Goal: Task Accomplishment & Management: Use online tool/utility

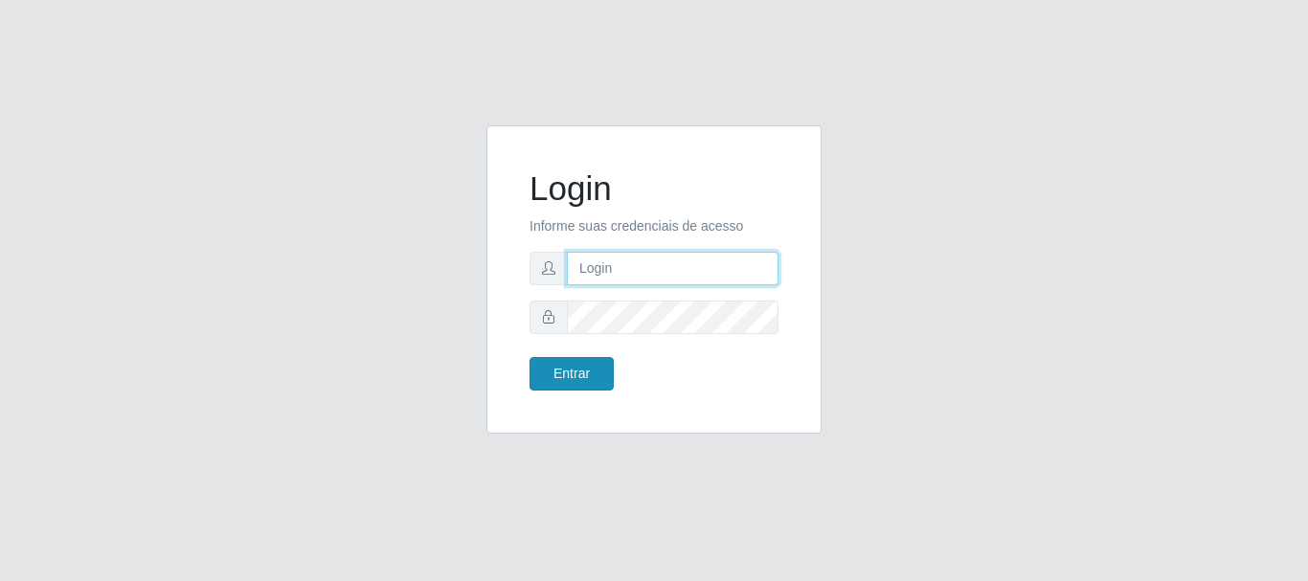
type input "caio@B1"
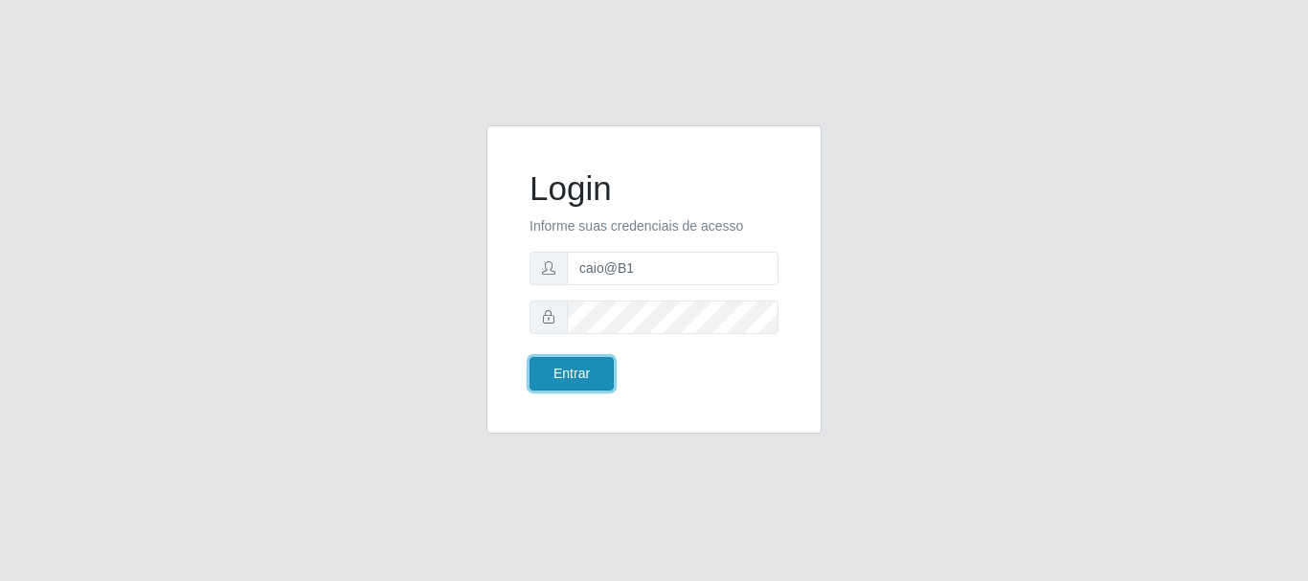
click at [564, 372] on button "Entrar" at bounding box center [572, 374] width 84 height 34
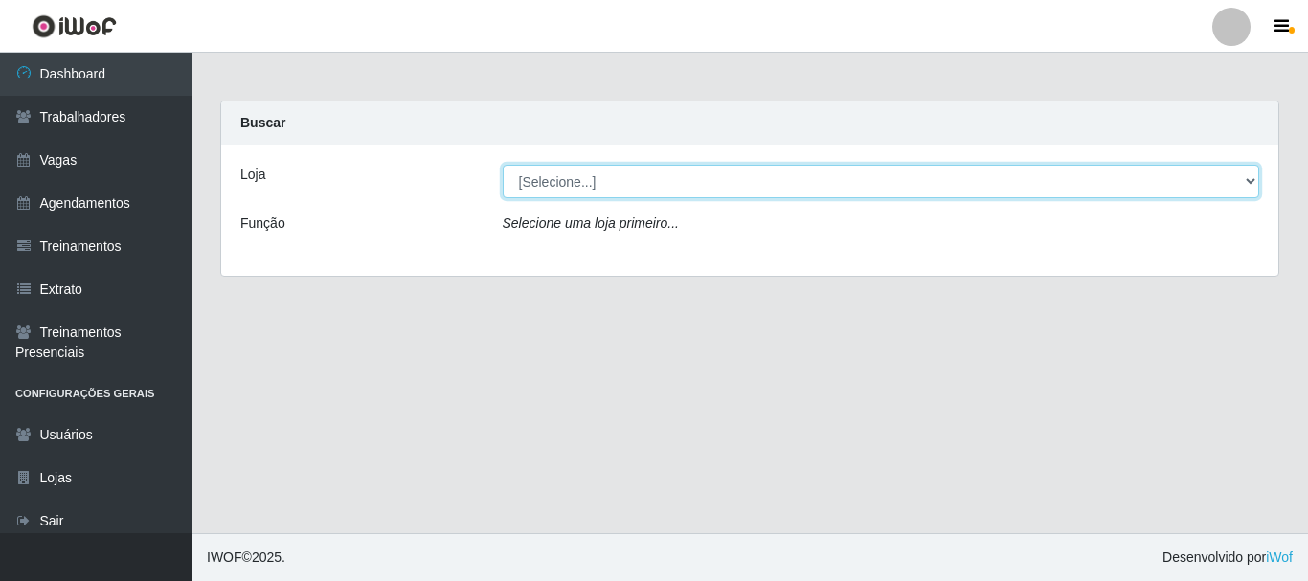
click at [555, 180] on select "[Selecione...] Bemais Supermercados - B1 [GEOGRAPHIC_DATA]" at bounding box center [881, 182] width 757 height 34
select select "403"
click at [503, 165] on select "[Selecione...] Bemais Supermercados - B1 [GEOGRAPHIC_DATA]" at bounding box center [881, 182] width 757 height 34
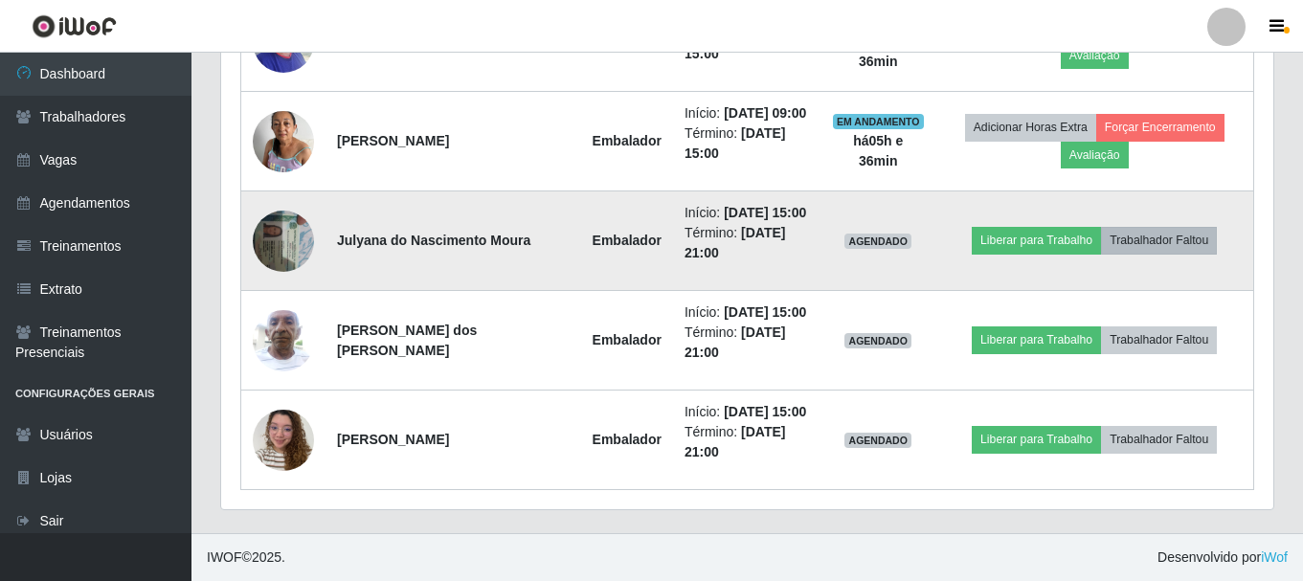
scroll to position [752, 0]
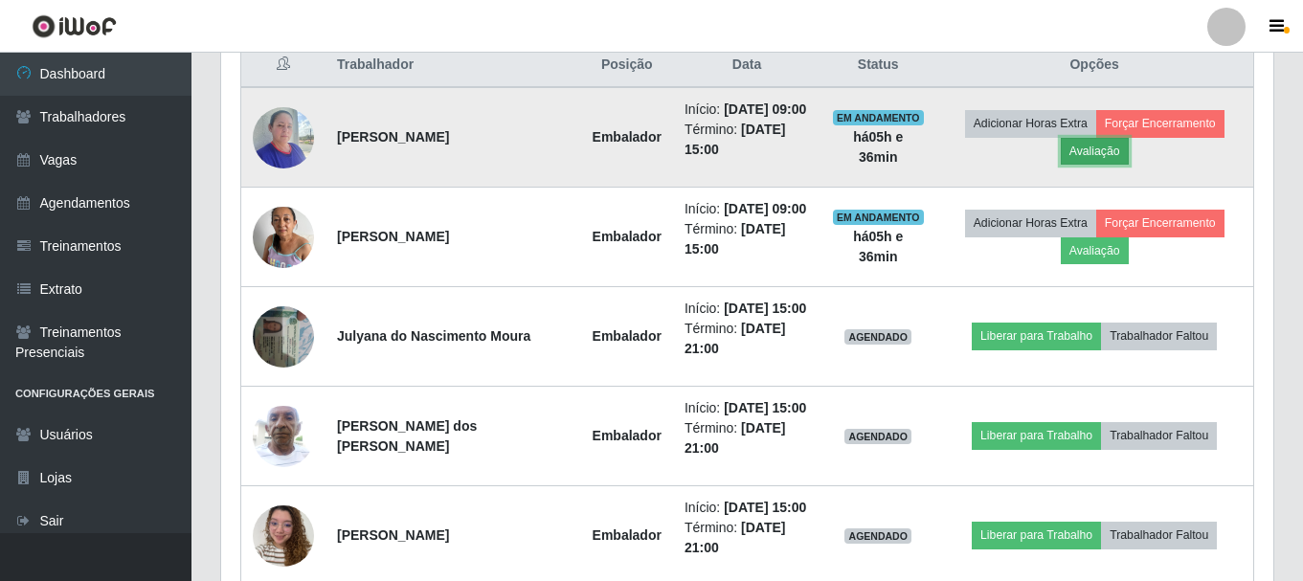
click at [1092, 144] on button "Avaliação" at bounding box center [1095, 151] width 68 height 27
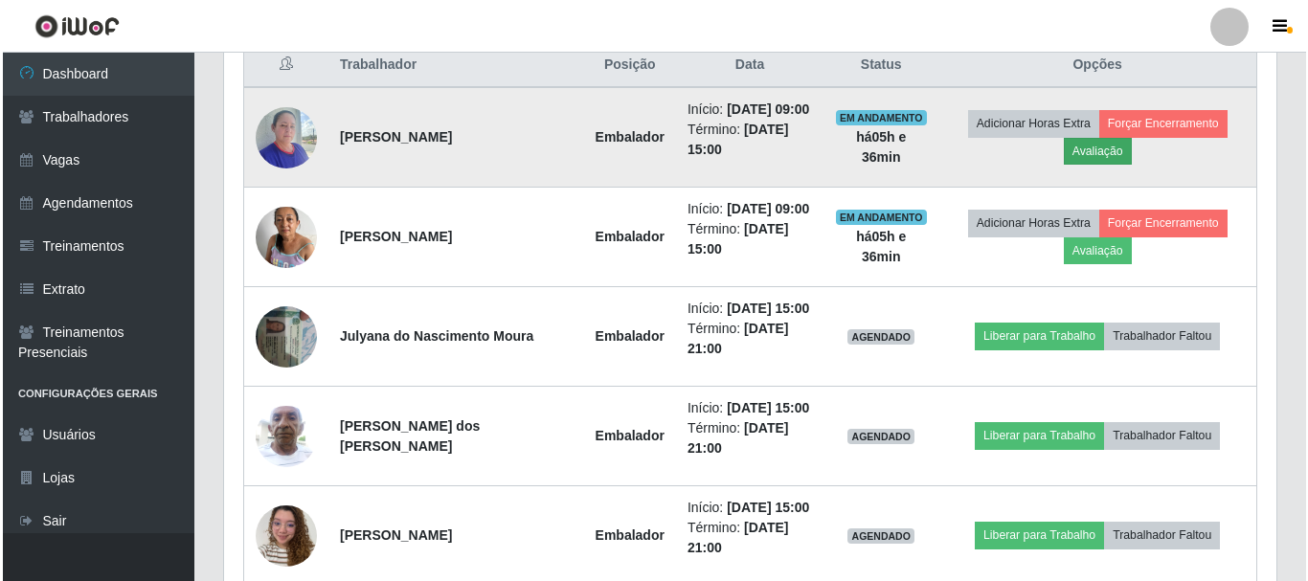
scroll to position [397, 1043]
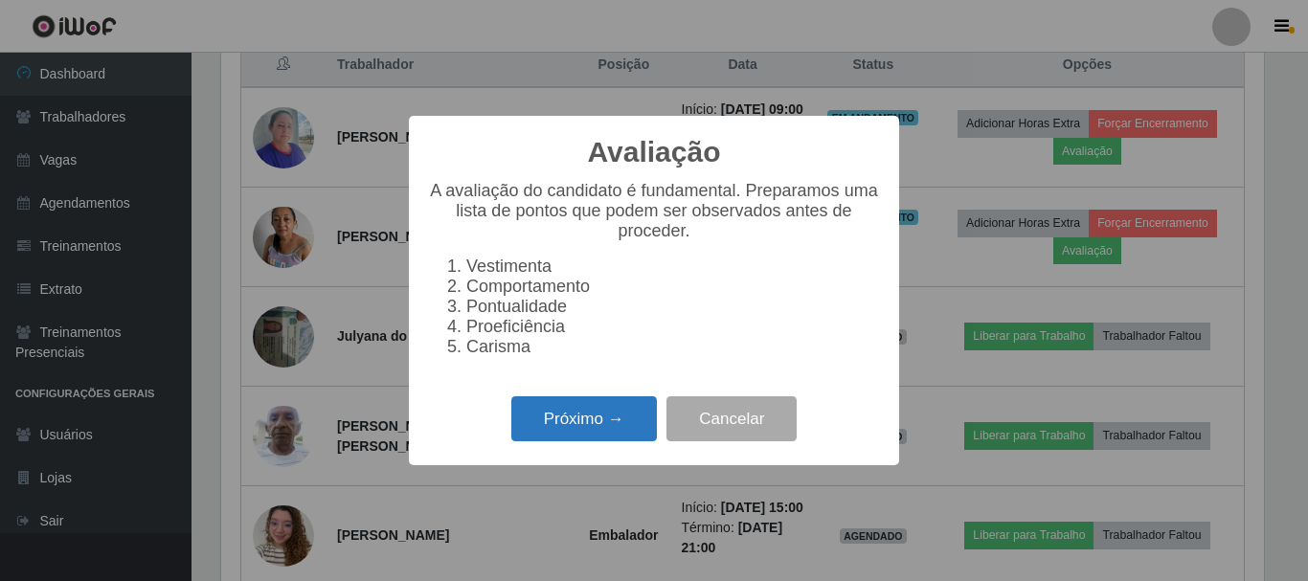
click at [557, 413] on button "Próximo →" at bounding box center [584, 418] width 146 height 45
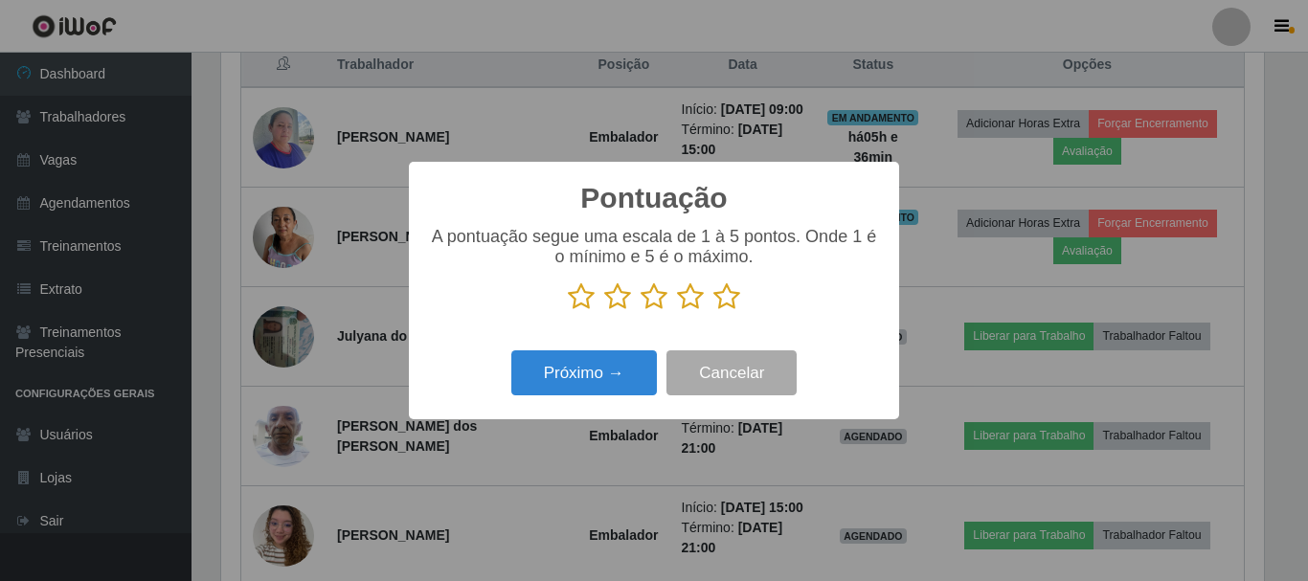
click at [724, 300] on icon at bounding box center [726, 296] width 27 height 29
click at [713, 311] on input "radio" at bounding box center [713, 311] width 0 height 0
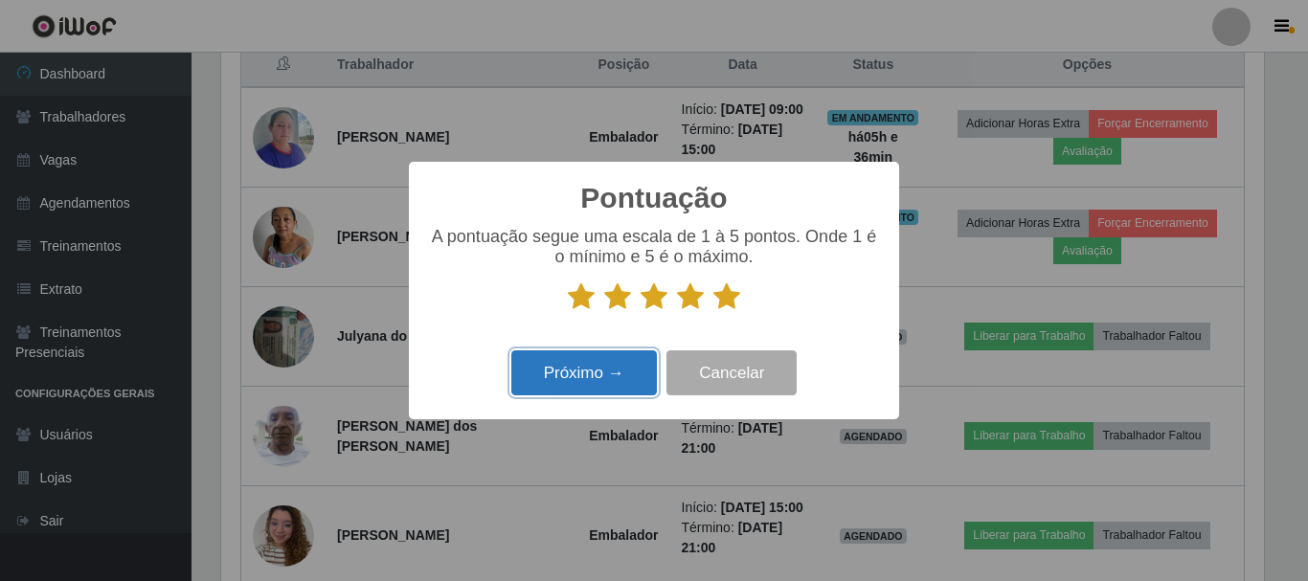
click at [598, 382] on button "Próximo →" at bounding box center [584, 372] width 146 height 45
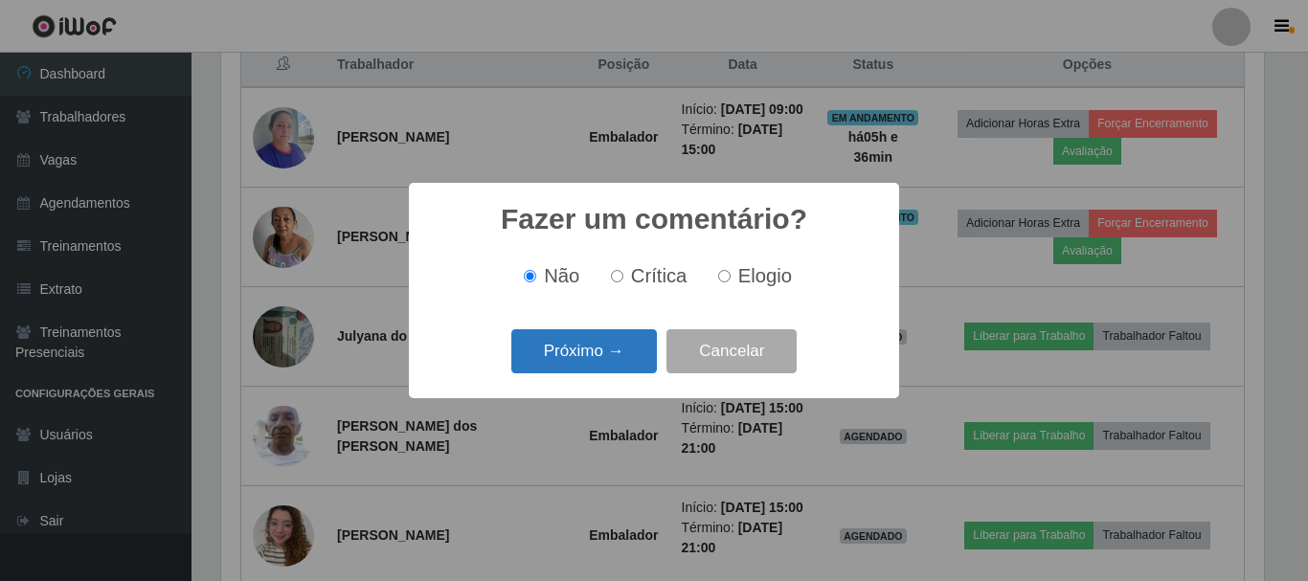
click at [610, 350] on button "Próximo →" at bounding box center [584, 351] width 146 height 45
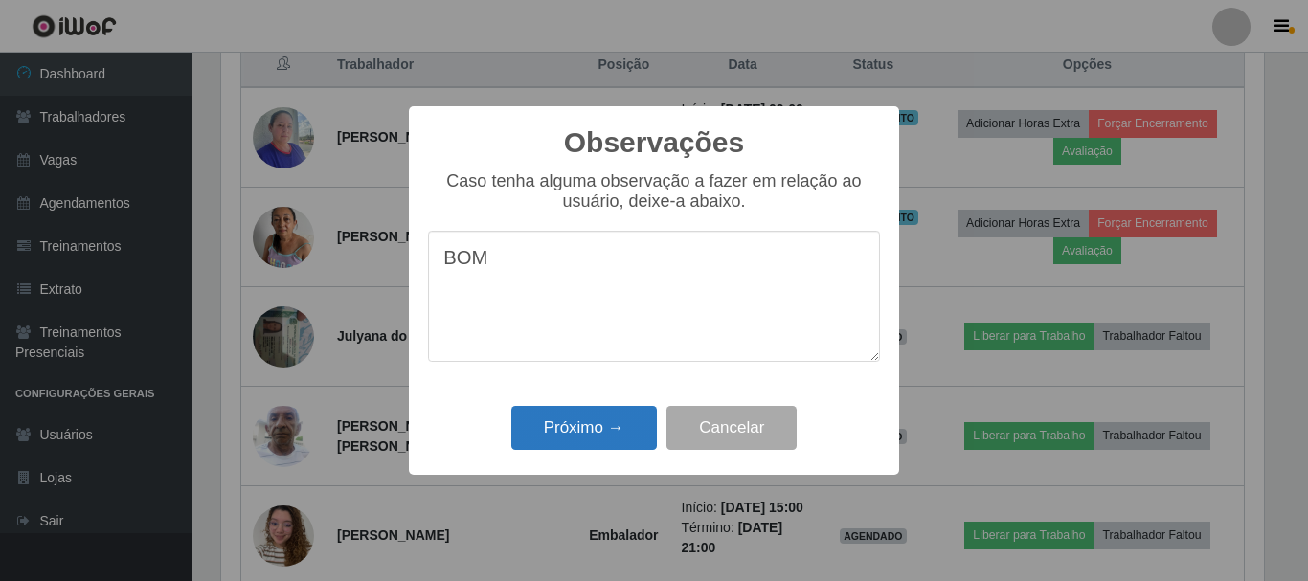
type textarea "BOM"
click at [601, 415] on button "Próximo →" at bounding box center [584, 428] width 146 height 45
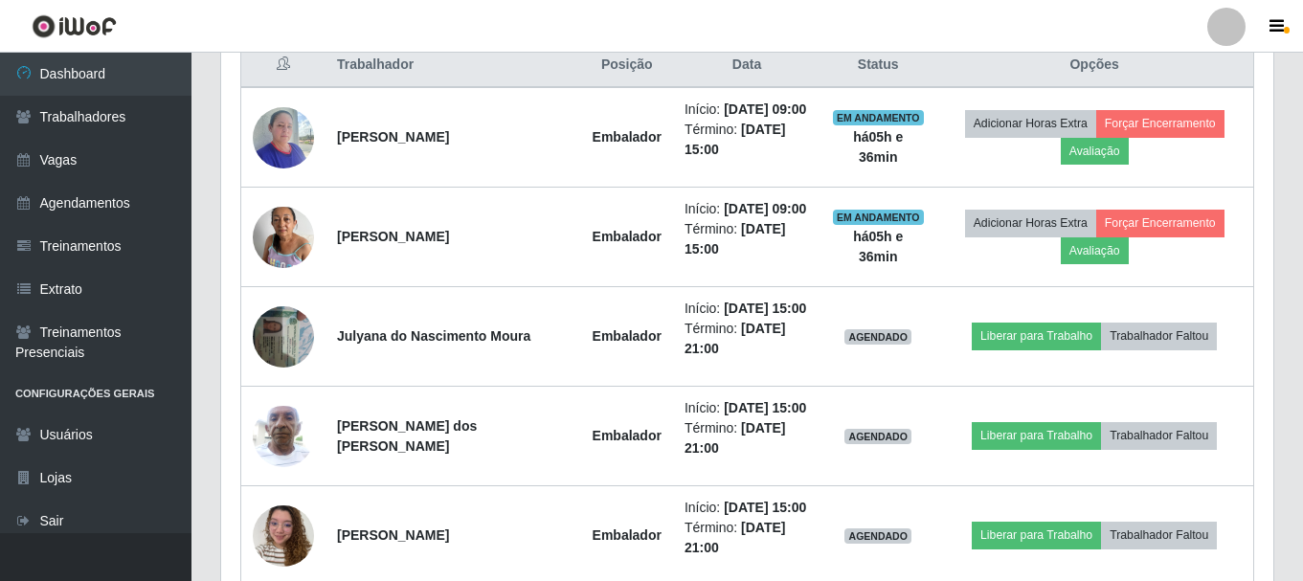
scroll to position [397, 1052]
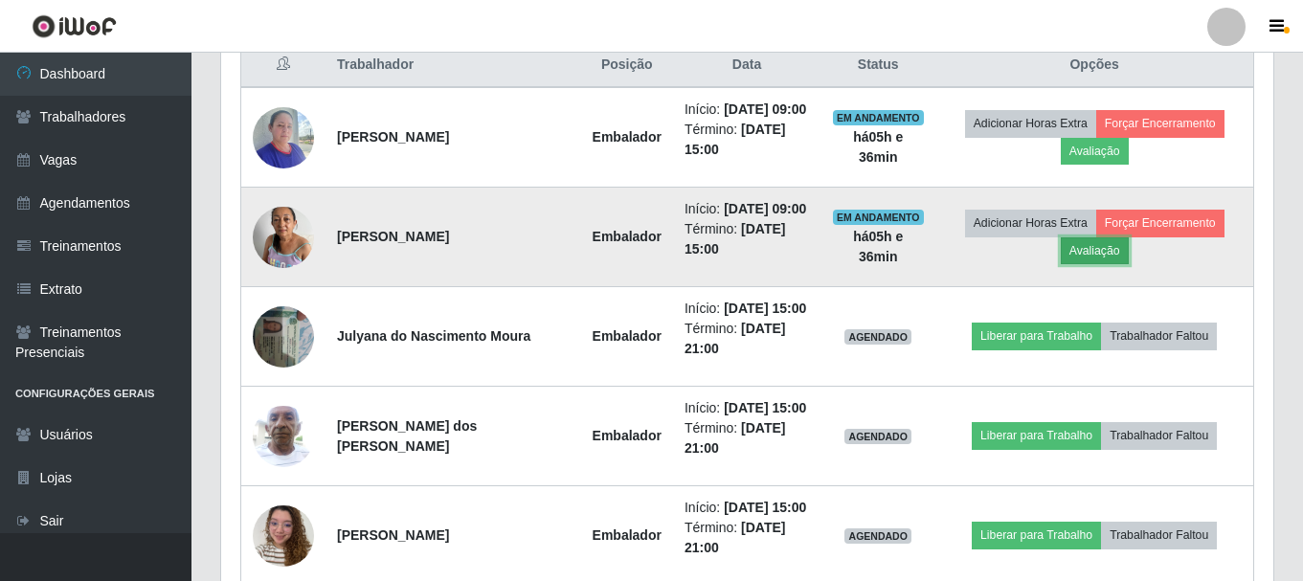
click at [1086, 259] on button "Avaliação" at bounding box center [1095, 250] width 68 height 27
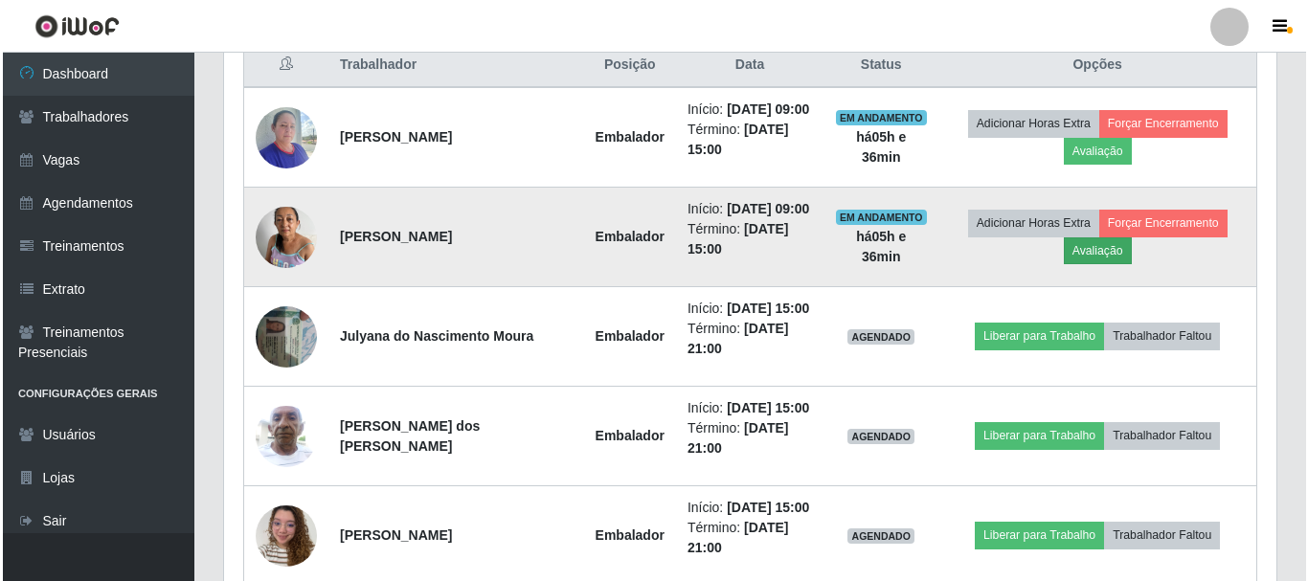
scroll to position [397, 1043]
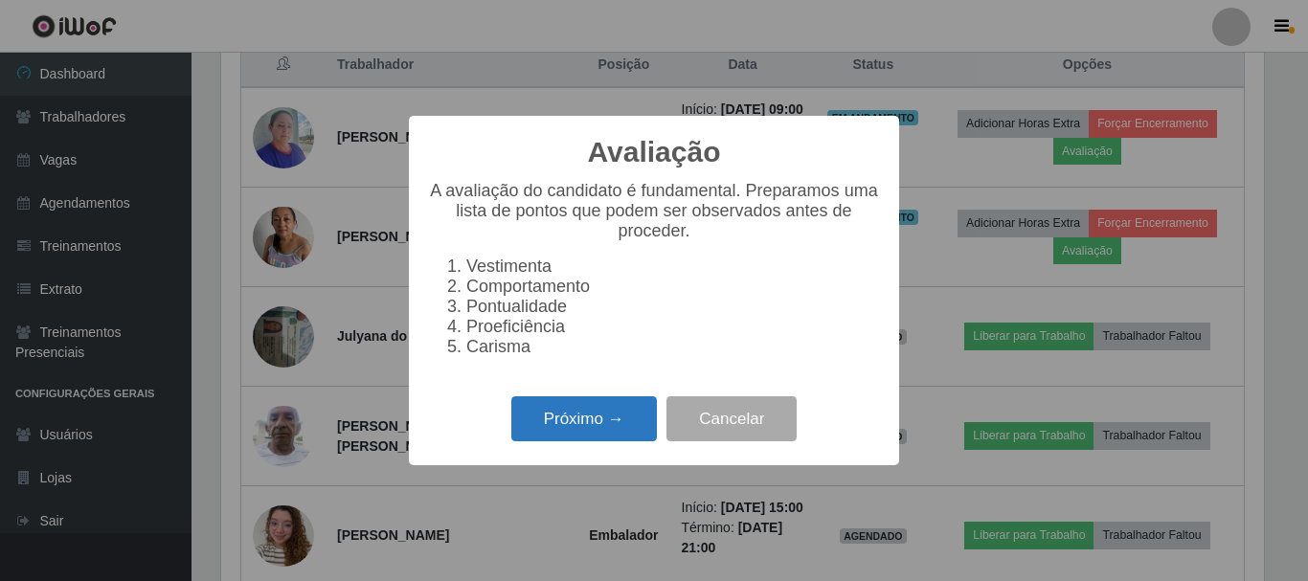
click at [608, 432] on button "Próximo →" at bounding box center [584, 418] width 146 height 45
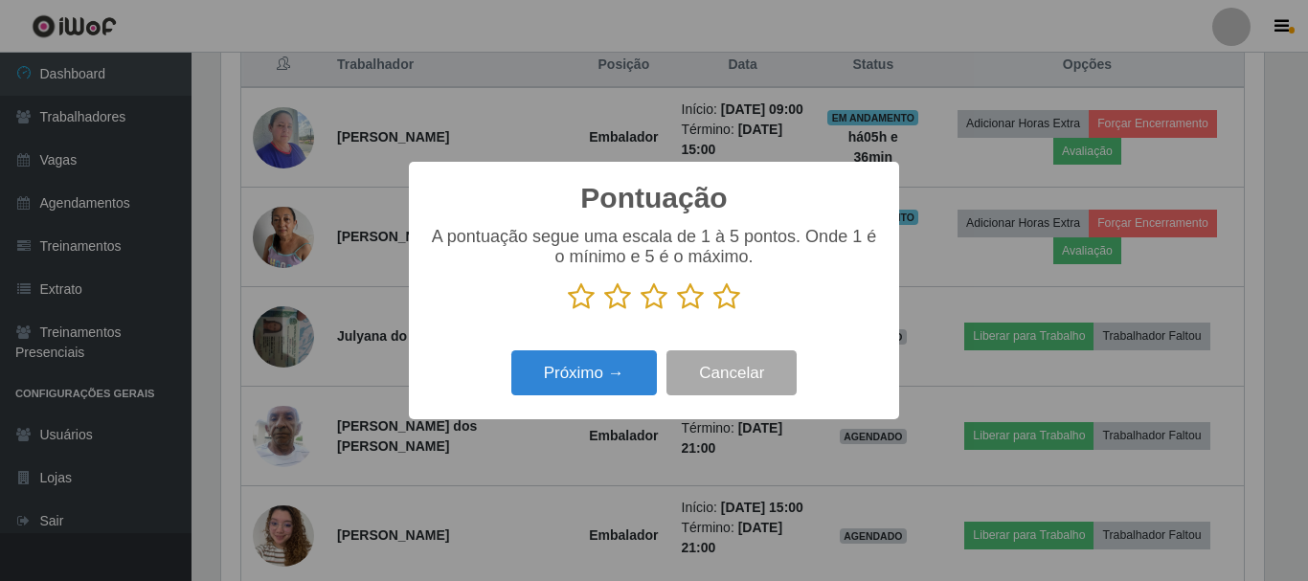
click at [715, 293] on icon at bounding box center [726, 296] width 27 height 29
click at [713, 311] on input "radio" at bounding box center [713, 311] width 0 height 0
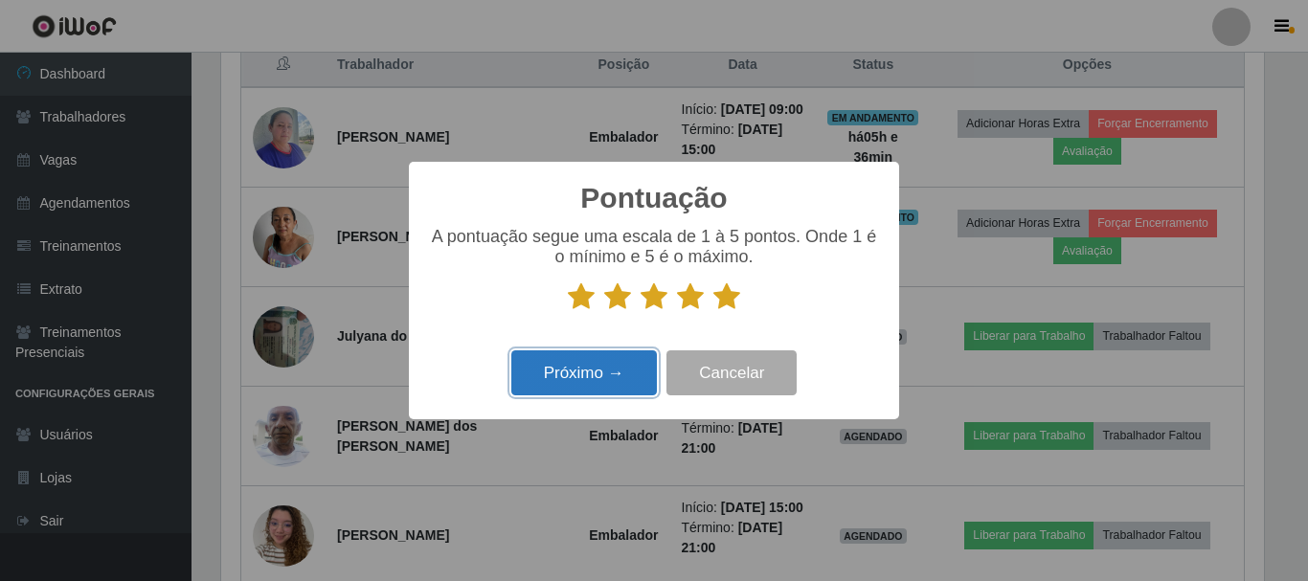
click at [621, 370] on button "Próximo →" at bounding box center [584, 372] width 146 height 45
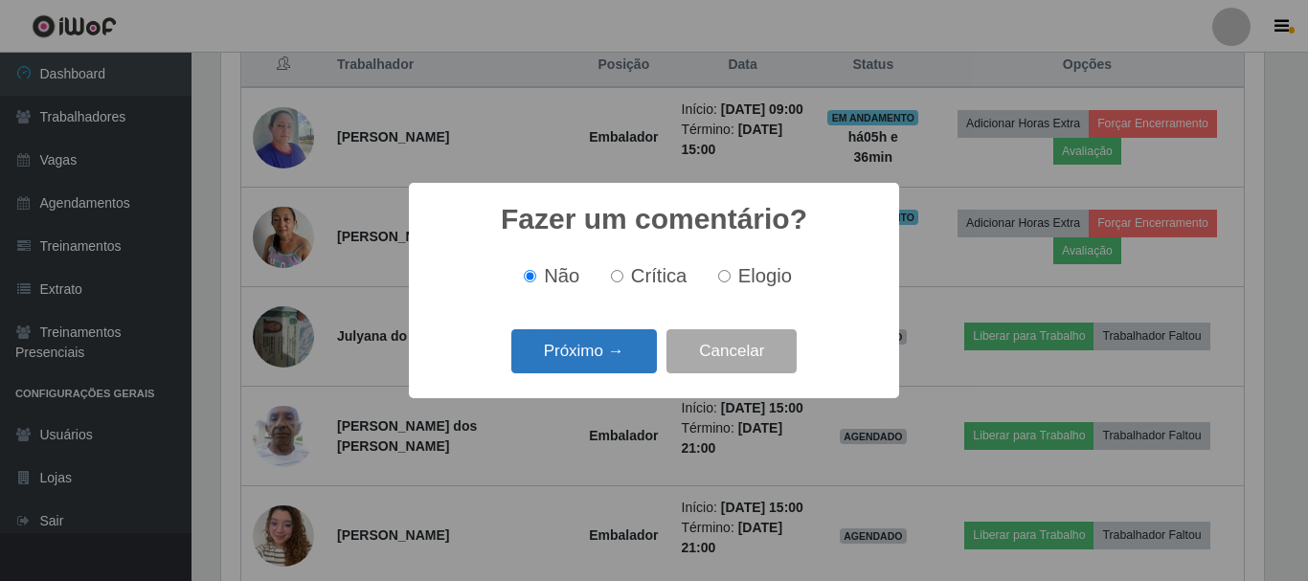
click at [633, 359] on button "Próximo →" at bounding box center [584, 351] width 146 height 45
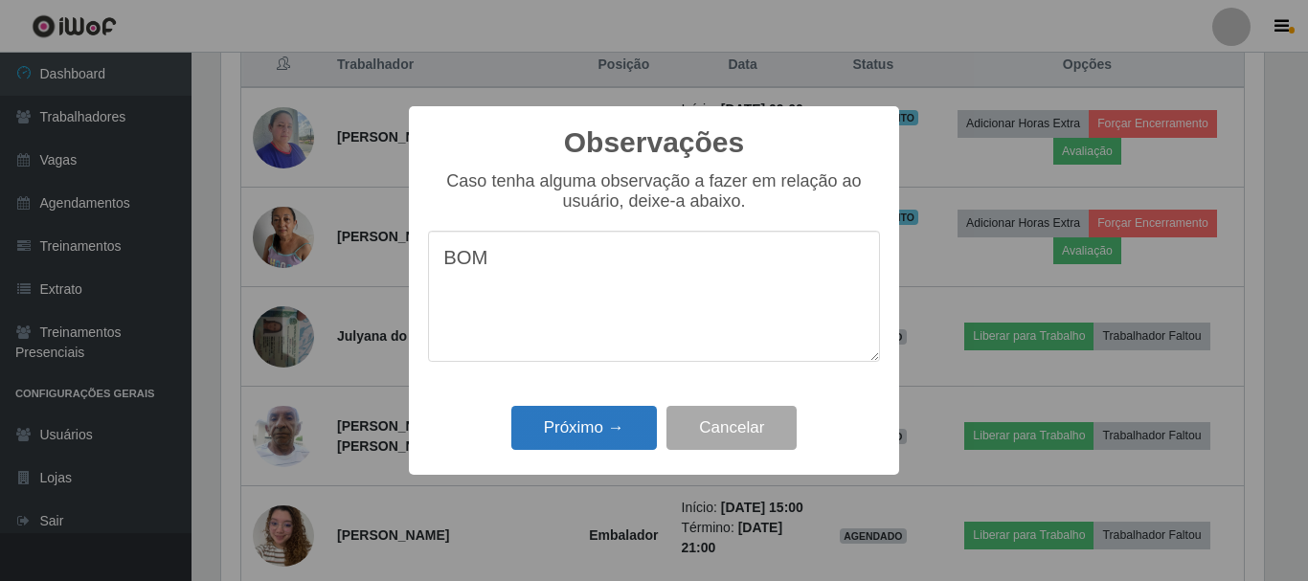
type textarea "BOM"
click at [593, 425] on button "Próximo →" at bounding box center [584, 428] width 146 height 45
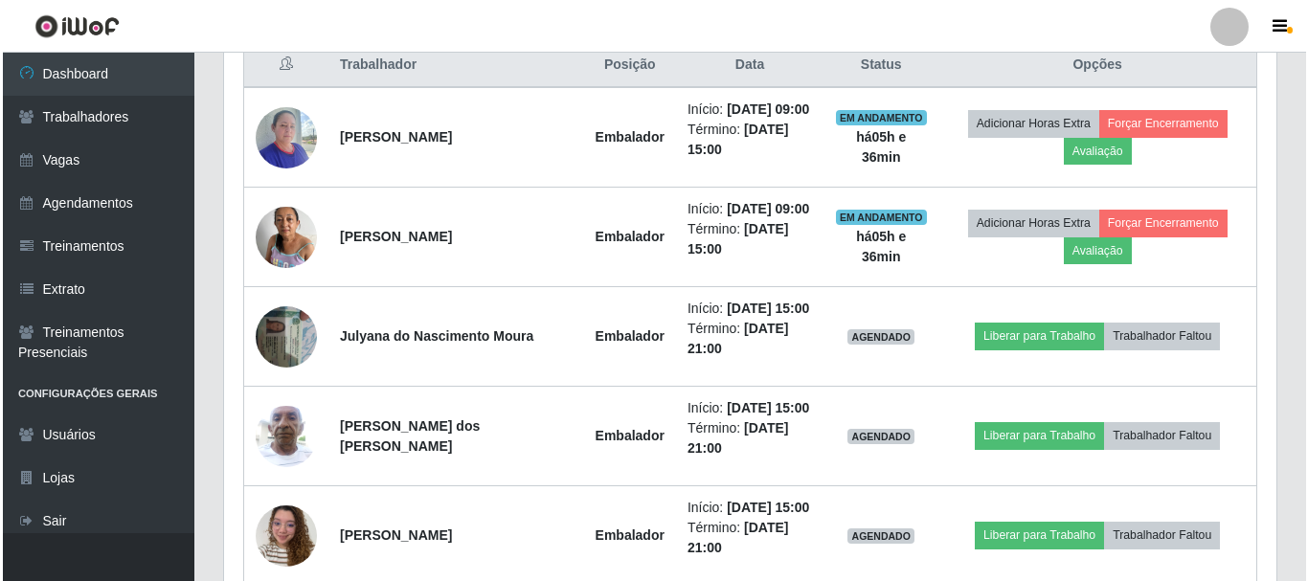
scroll to position [397, 1052]
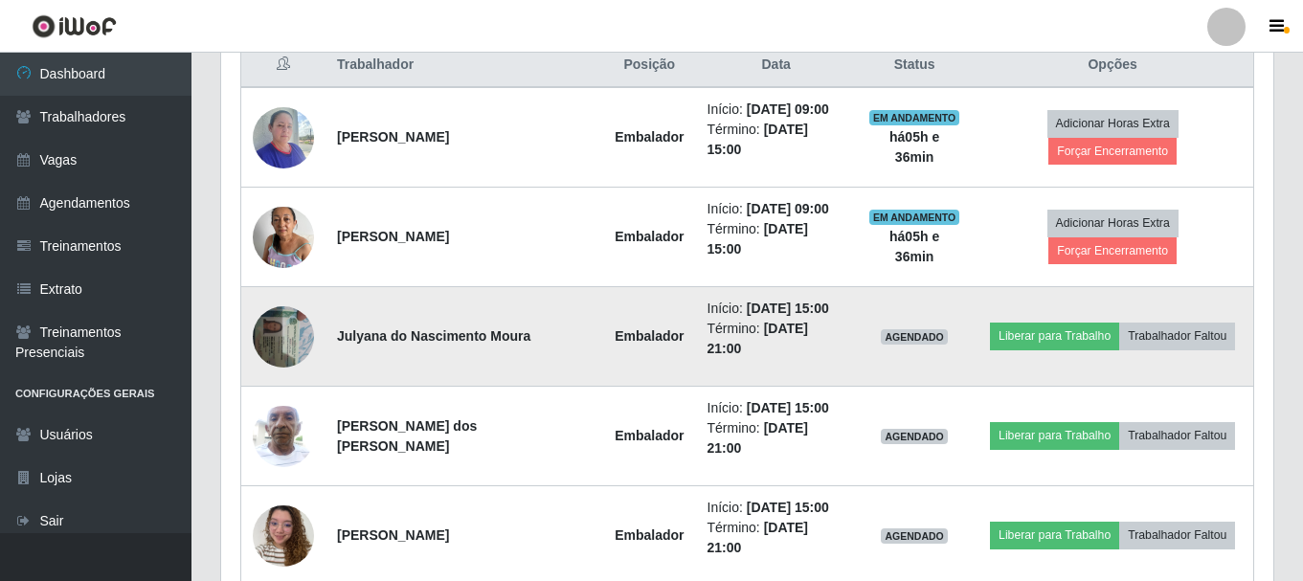
click at [269, 296] on img at bounding box center [283, 336] width 61 height 81
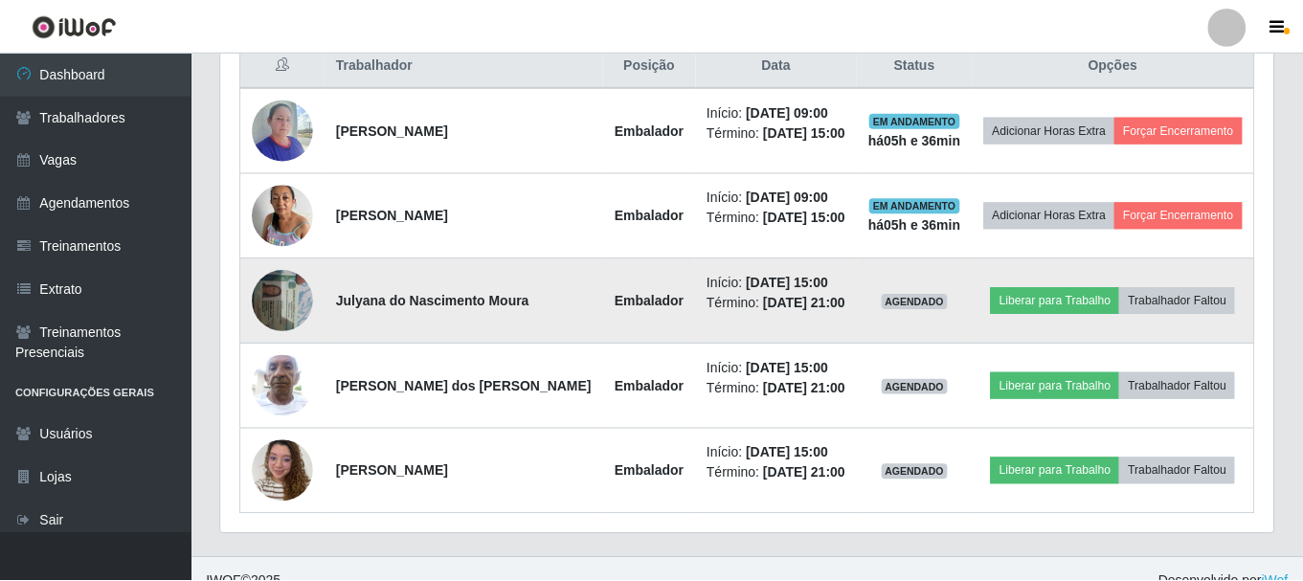
scroll to position [397, 1043]
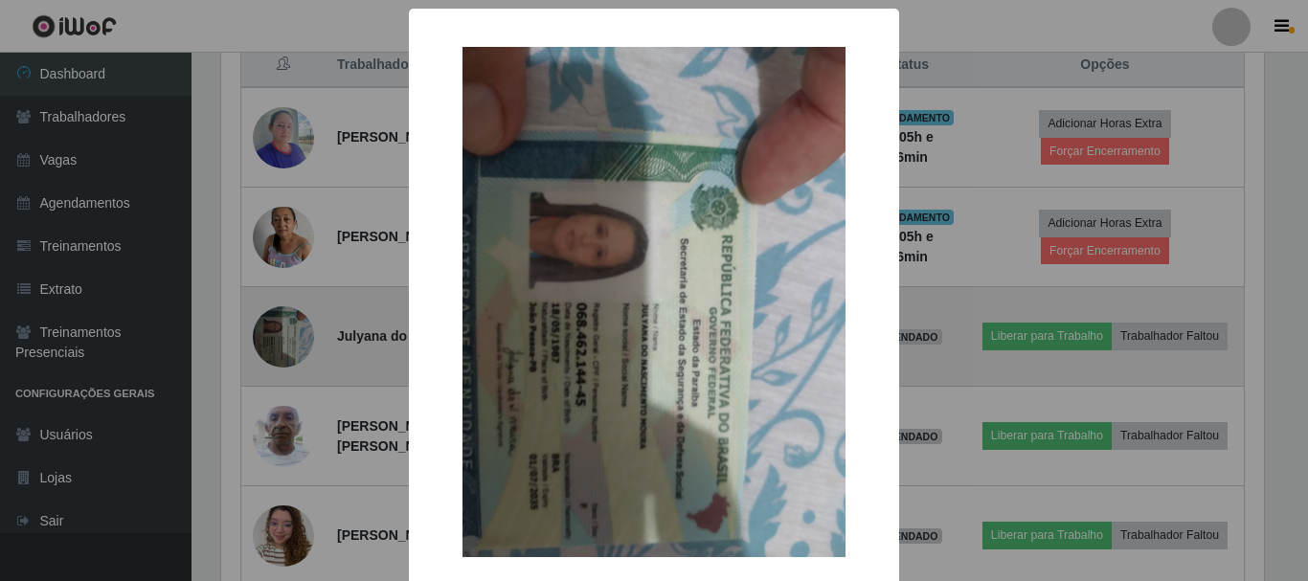
click at [269, 293] on div "× OK Cancel" at bounding box center [654, 290] width 1308 height 581
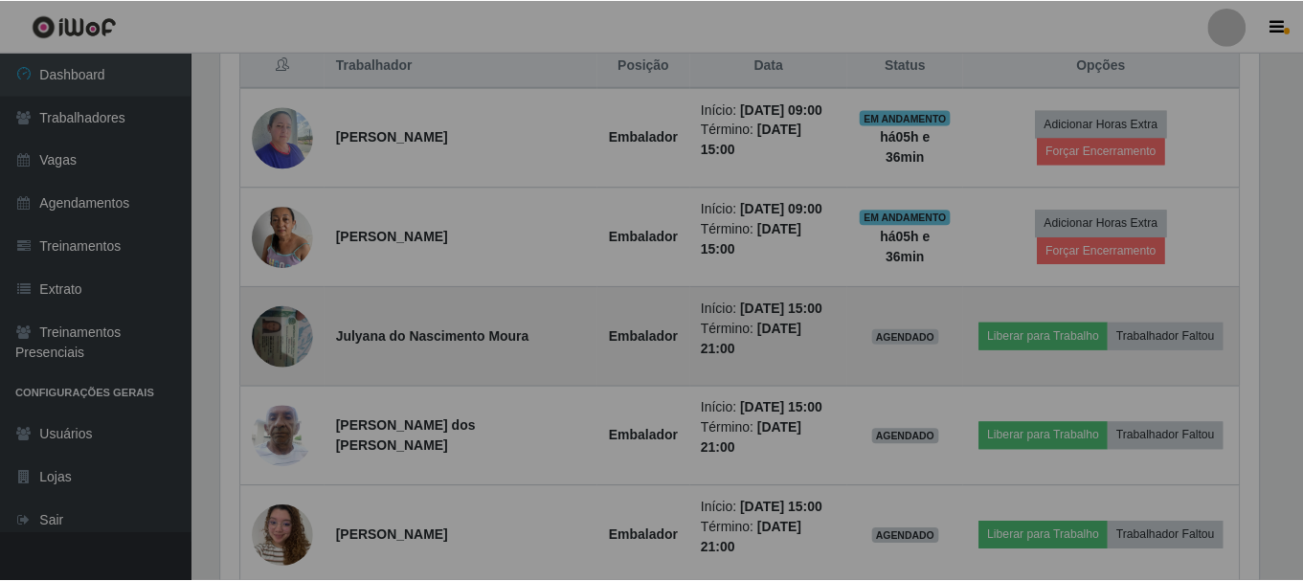
scroll to position [397, 1052]
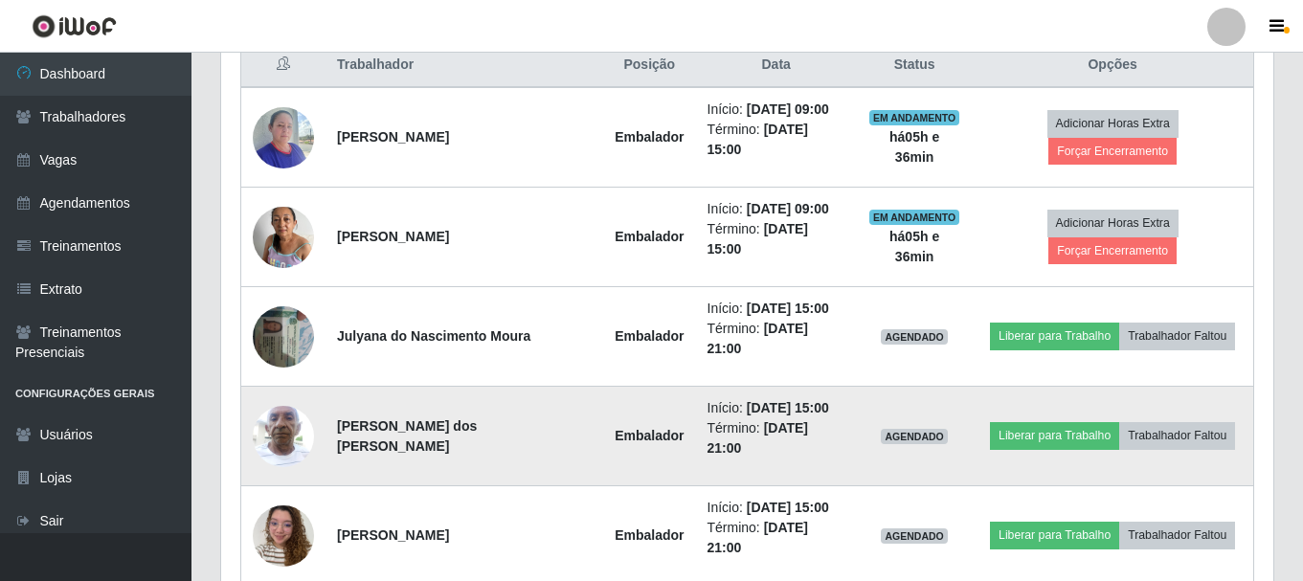
click at [281, 395] on img at bounding box center [283, 435] width 61 height 81
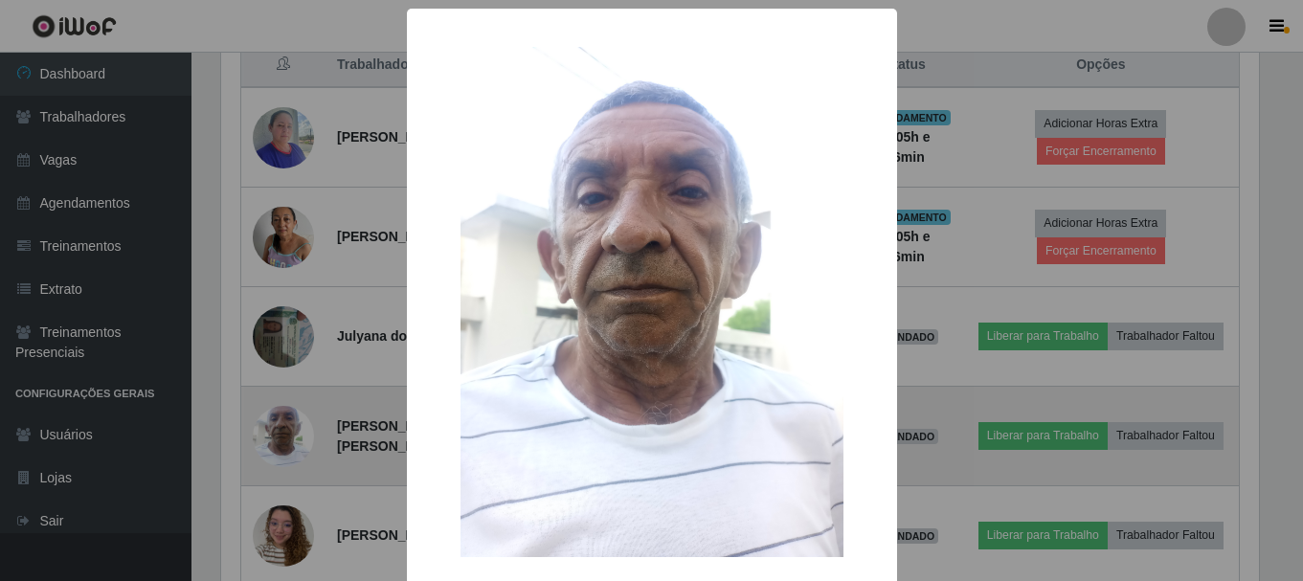
scroll to position [397, 1043]
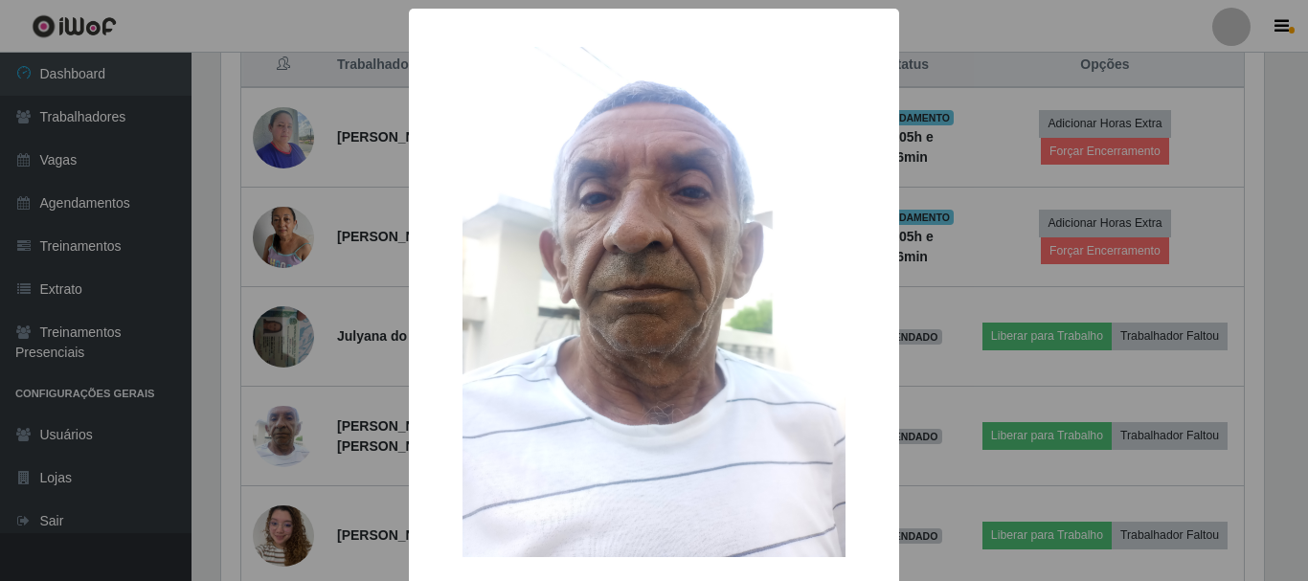
click at [290, 368] on div "× OK Cancel" at bounding box center [654, 290] width 1308 height 581
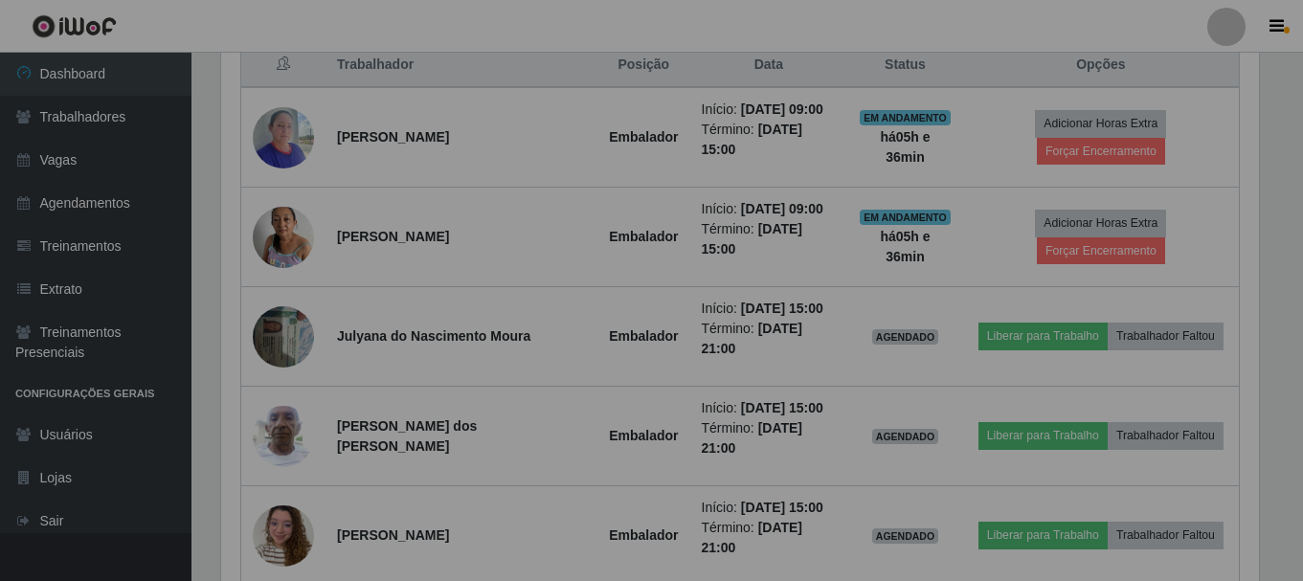
scroll to position [397, 1052]
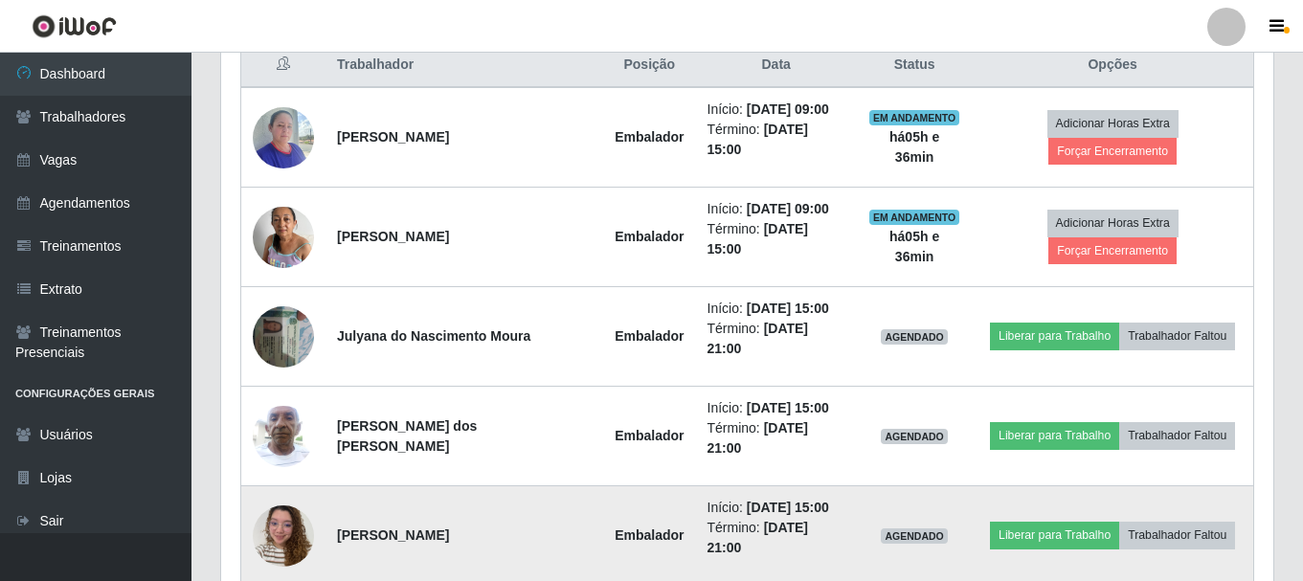
click at [274, 495] on img at bounding box center [283, 535] width 61 height 81
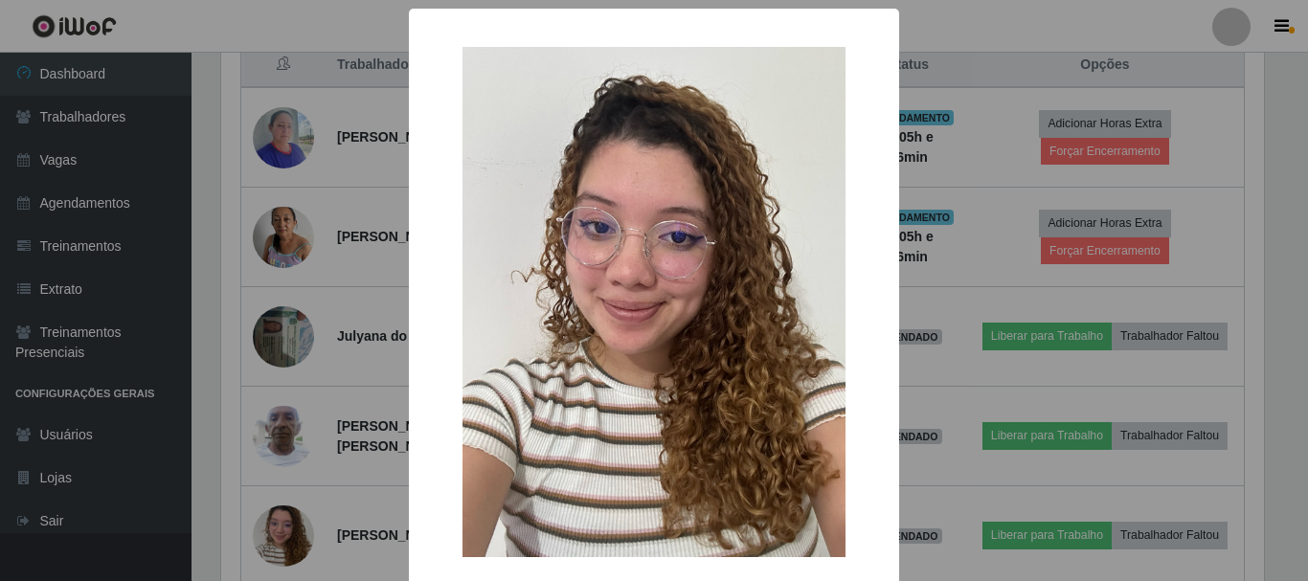
click at [346, 432] on div "× OK Cancel" at bounding box center [654, 290] width 1308 height 581
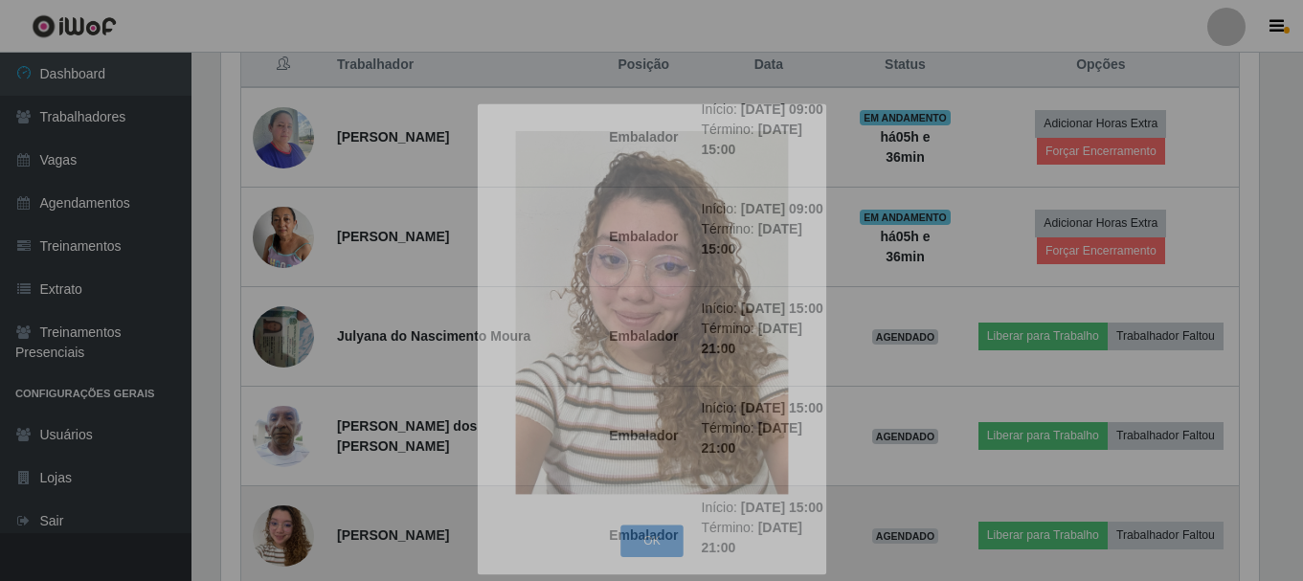
scroll to position [0, 0]
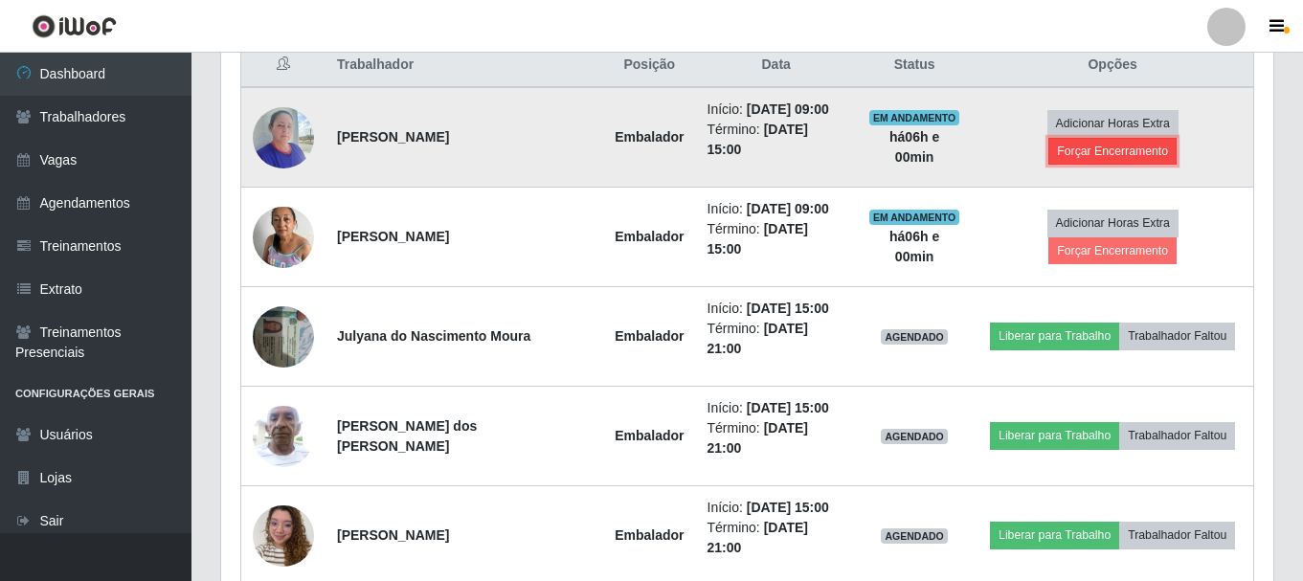
click at [1177, 141] on button "Forçar Encerramento" at bounding box center [1113, 151] width 128 height 27
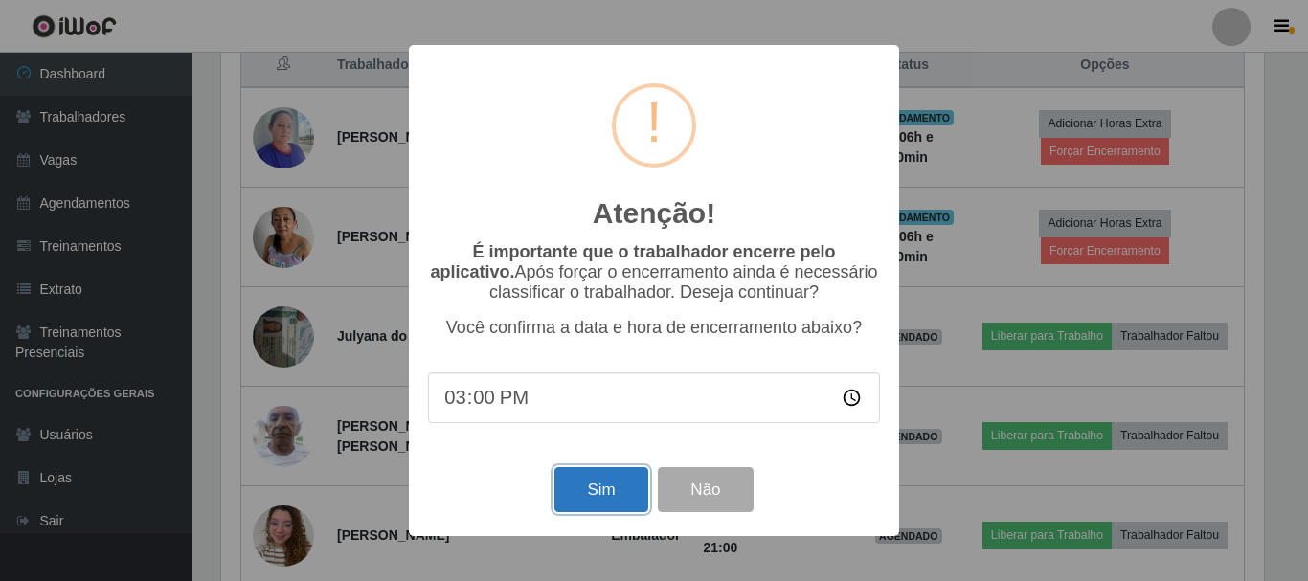
click at [582, 512] on button "Sim" at bounding box center [600, 489] width 93 height 45
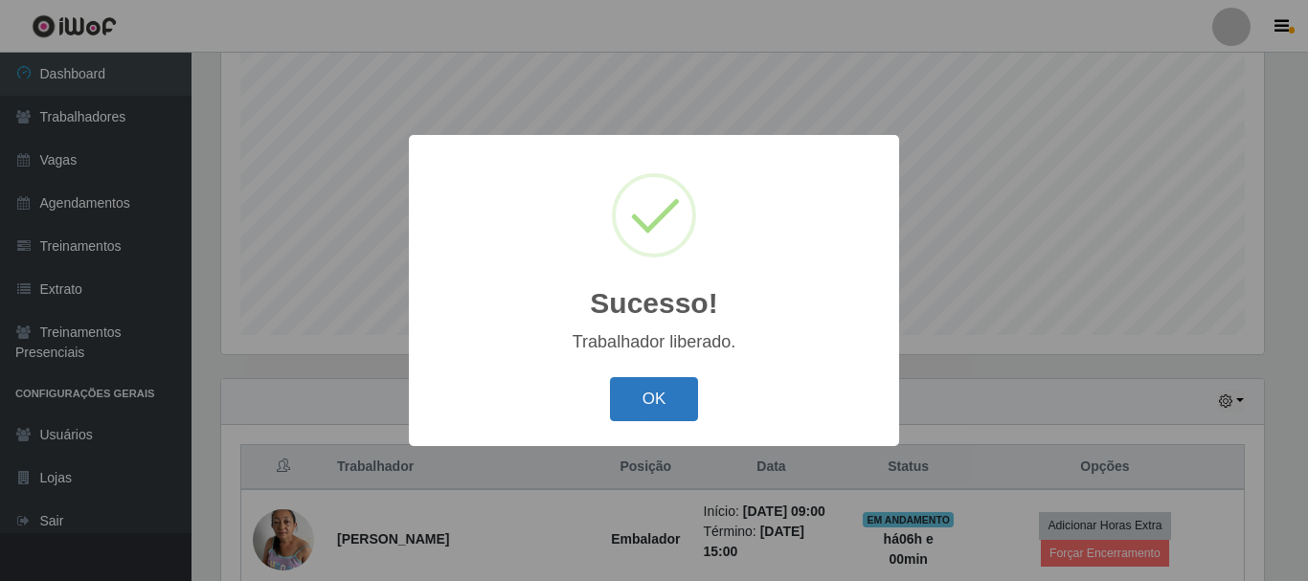
click at [641, 391] on button "OK" at bounding box center [654, 399] width 89 height 45
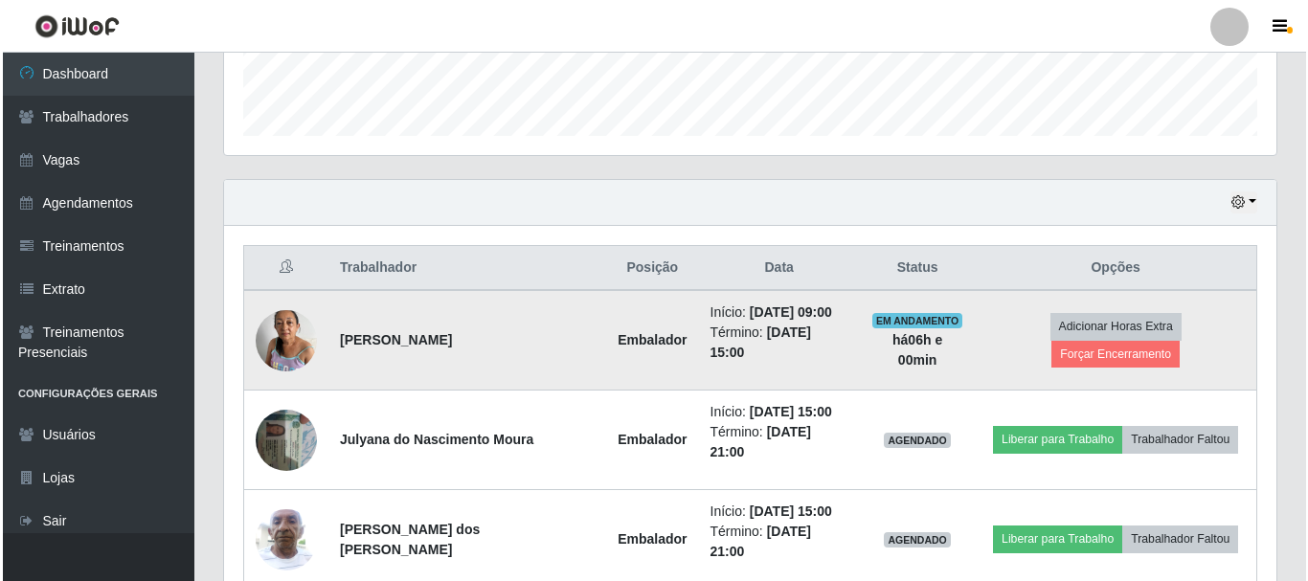
scroll to position [690, 0]
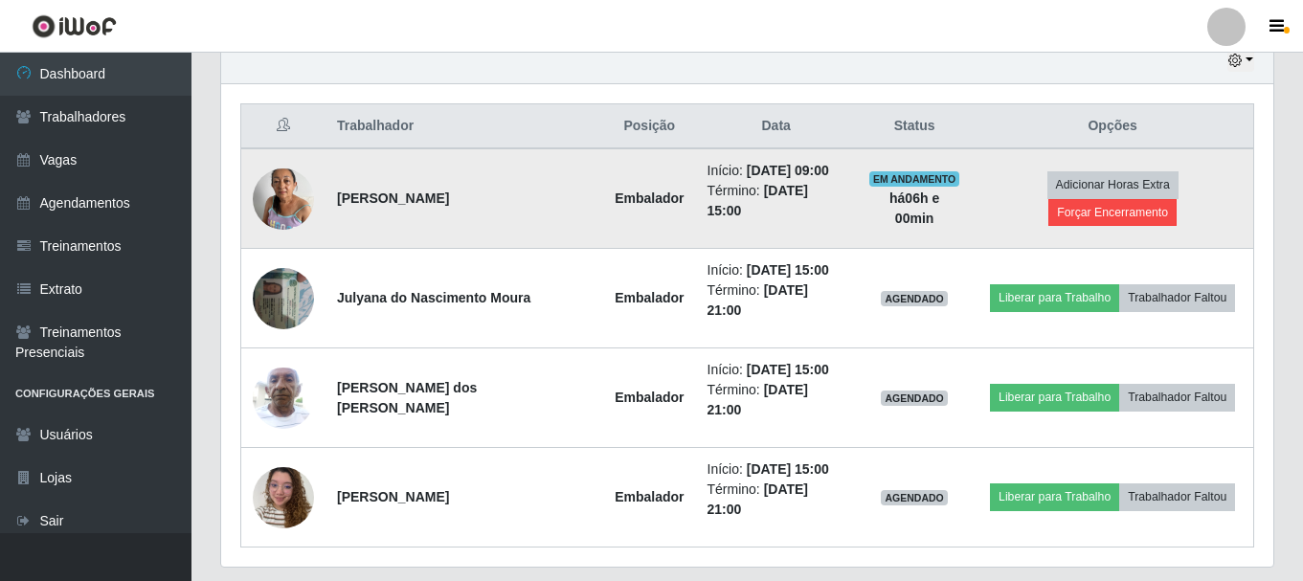
drag, startPoint x: 1194, startPoint y: 173, endPoint x: 1187, endPoint y: 188, distance: 15.9
click at [1191, 179] on td "Adicionar Horas Extra Forçar Encerramento" at bounding box center [1113, 198] width 282 height 101
click at [1177, 199] on button "Forçar Encerramento" at bounding box center [1113, 212] width 128 height 27
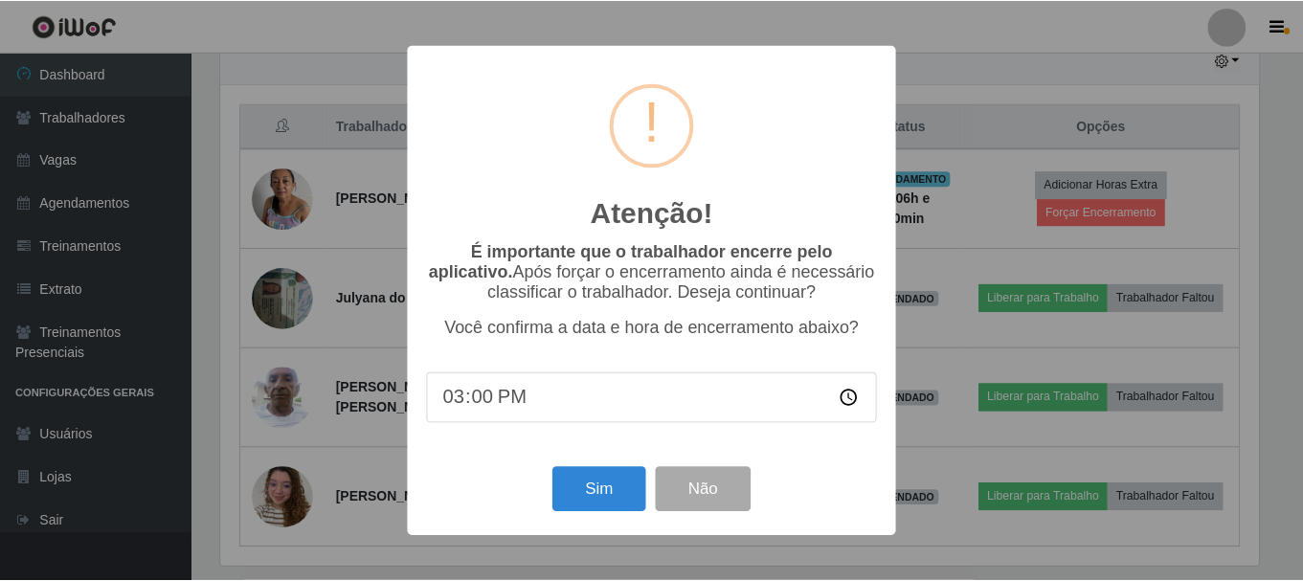
scroll to position [397, 1043]
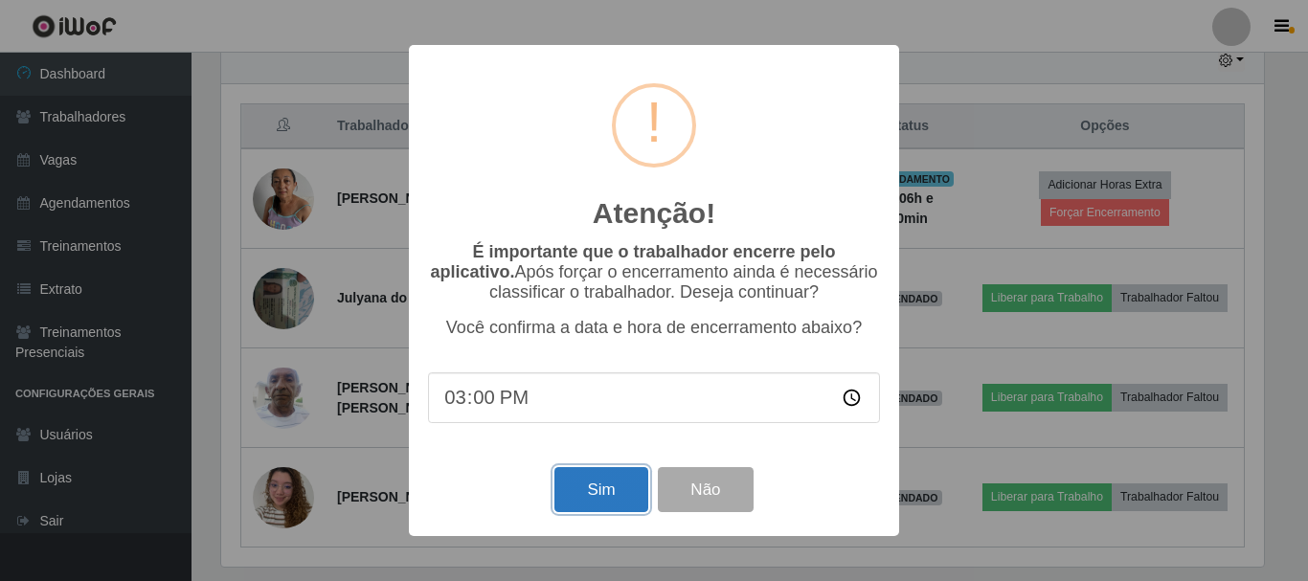
click at [626, 497] on button "Sim" at bounding box center [600, 489] width 93 height 45
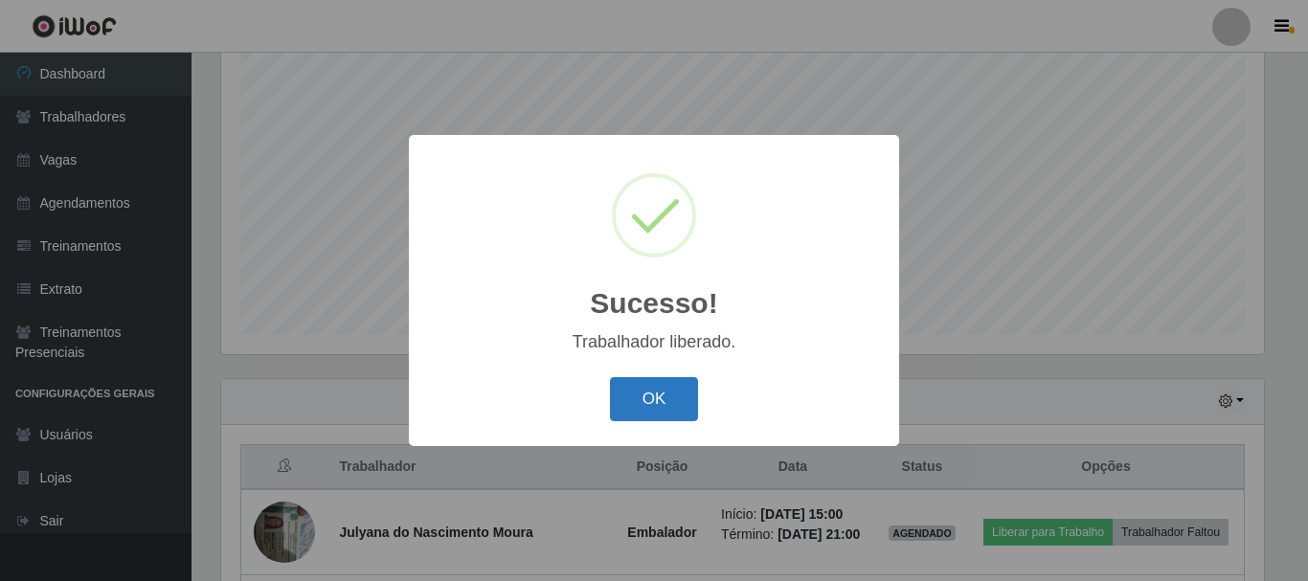
drag, startPoint x: 661, startPoint y: 402, endPoint x: 701, endPoint y: 388, distance: 42.7
click at [662, 402] on button "OK" at bounding box center [654, 399] width 89 height 45
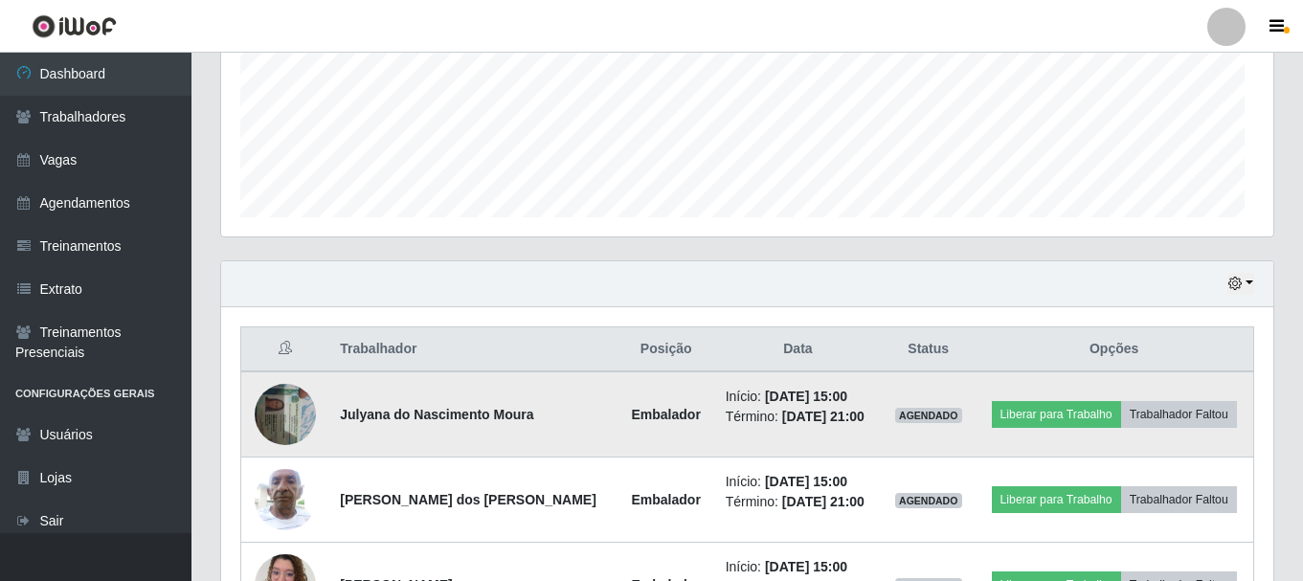
scroll to position [605, 0]
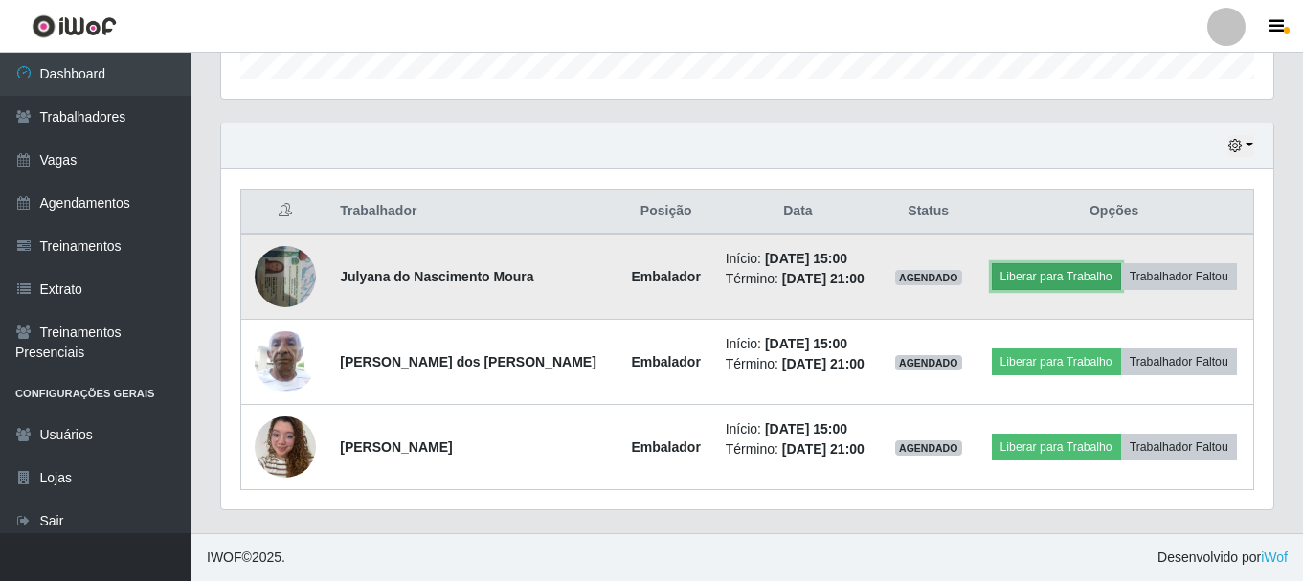
click at [1036, 268] on button "Liberar para Trabalho" at bounding box center [1056, 276] width 129 height 27
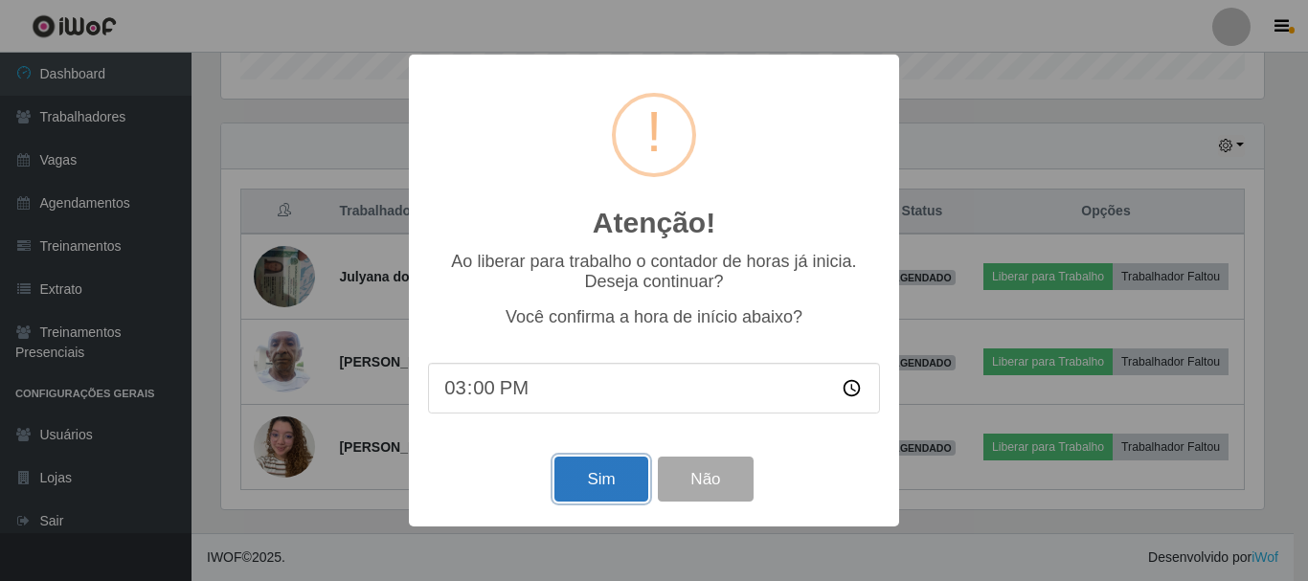
drag, startPoint x: 594, startPoint y: 490, endPoint x: 603, endPoint y: 489, distance: 9.6
click at [598, 489] on button "Sim" at bounding box center [600, 479] width 93 height 45
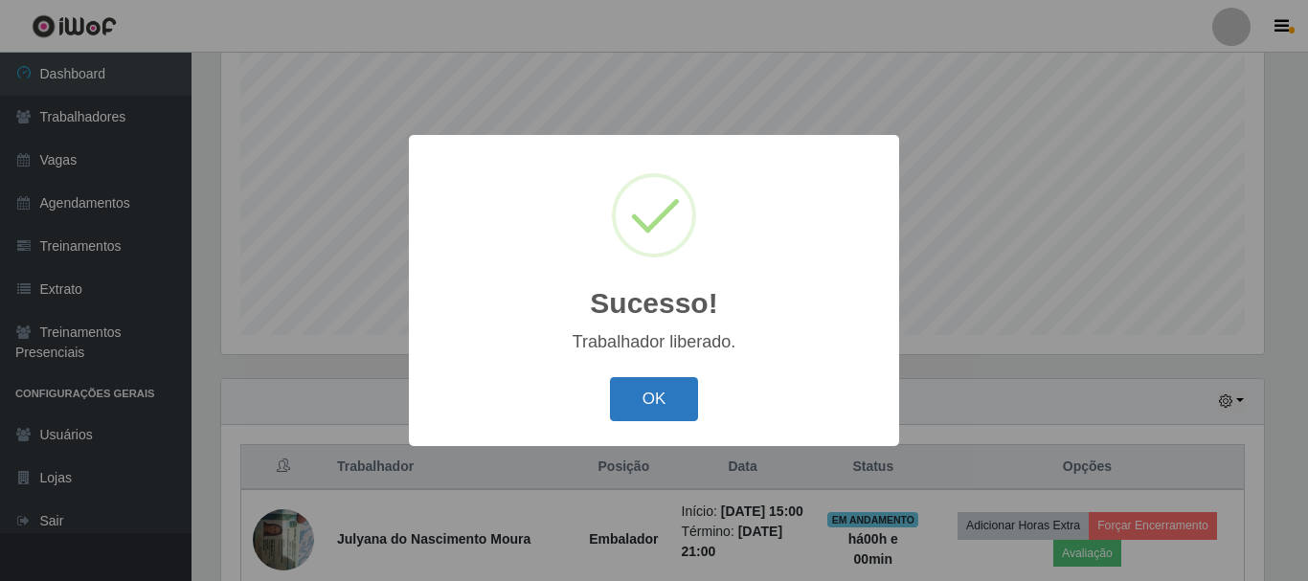
drag, startPoint x: 675, startPoint y: 398, endPoint x: 687, endPoint y: 398, distance: 11.5
click at [679, 398] on button "OK" at bounding box center [654, 399] width 89 height 45
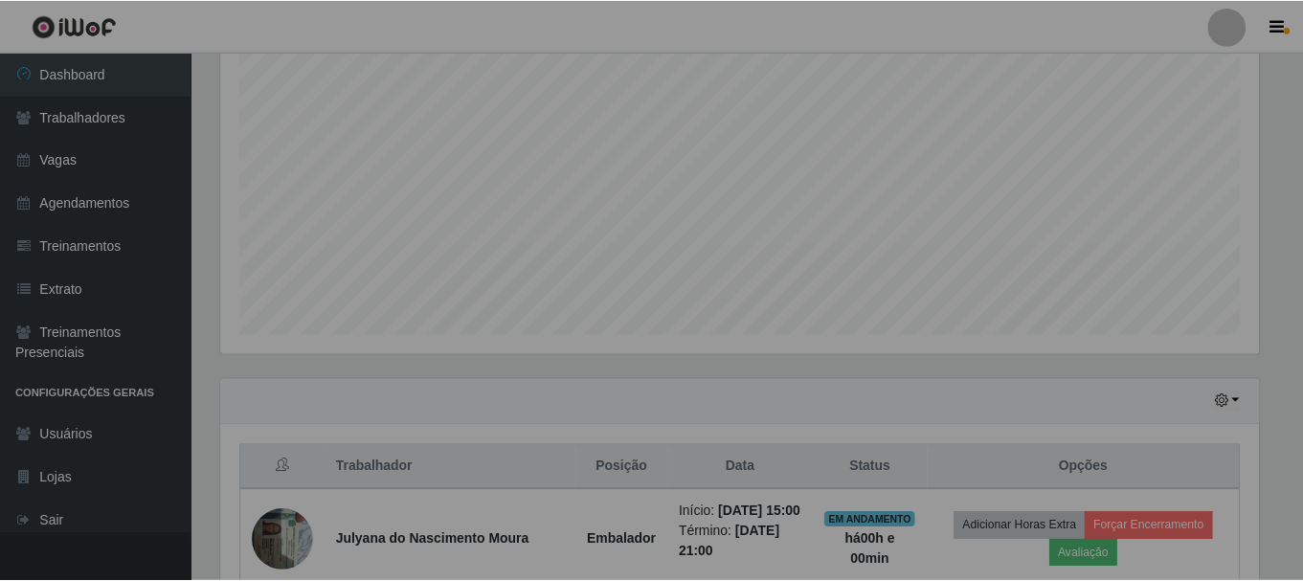
scroll to position [465, 0]
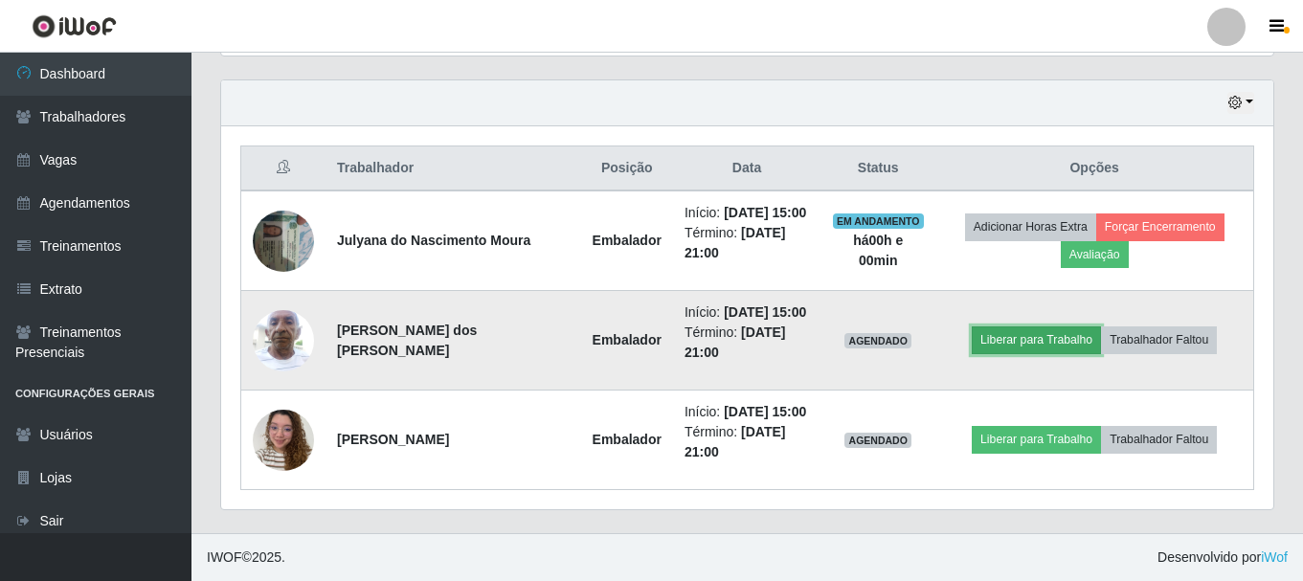
click at [1028, 332] on button "Liberar para Trabalho" at bounding box center [1036, 340] width 129 height 27
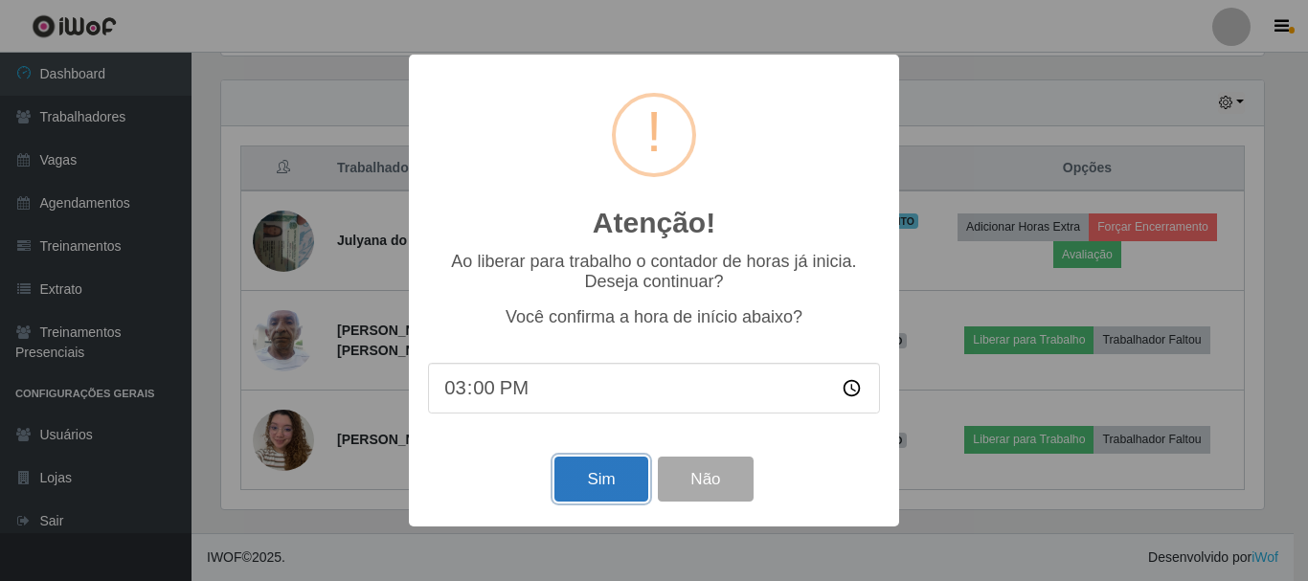
click at [596, 475] on button "Sim" at bounding box center [600, 479] width 93 height 45
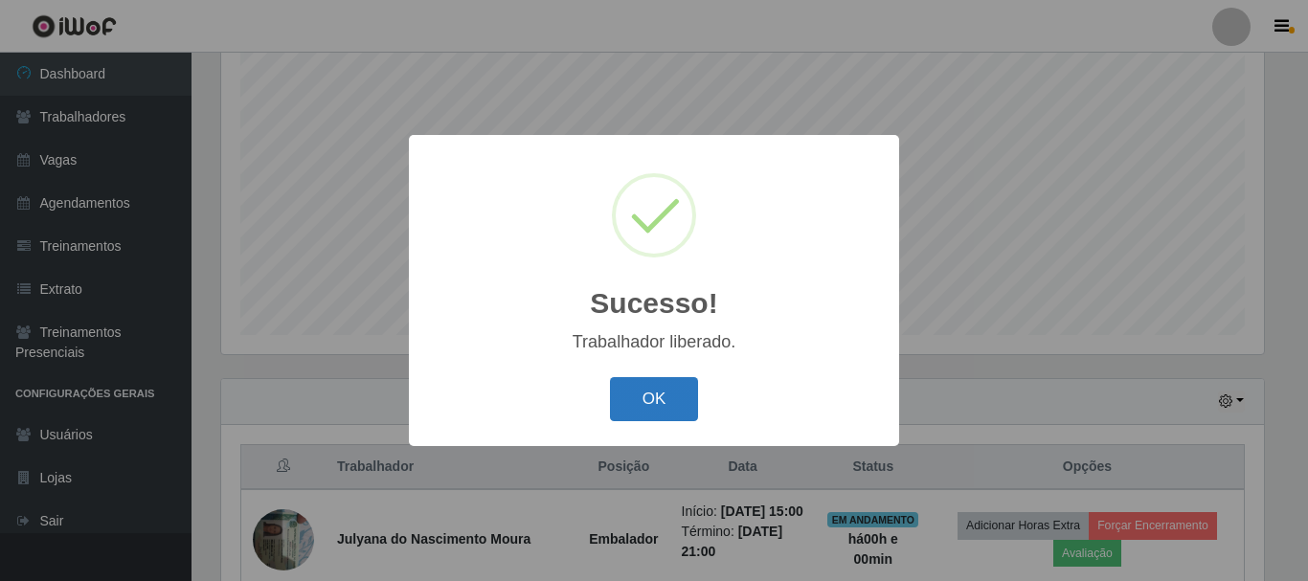
click at [665, 409] on button "OK" at bounding box center [654, 399] width 89 height 45
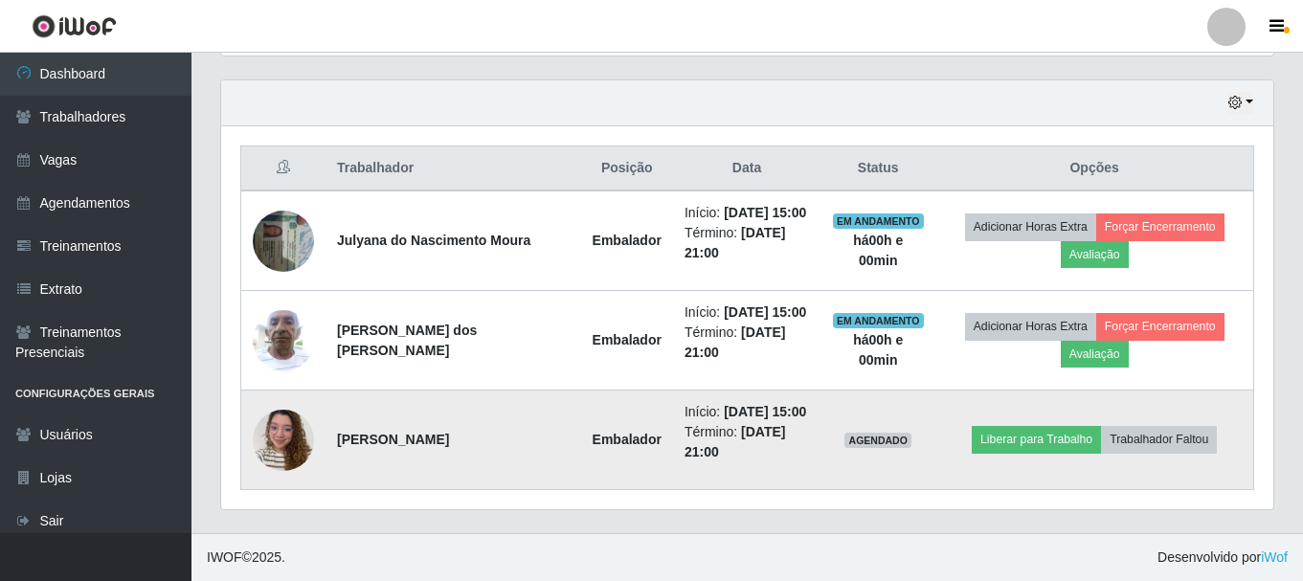
click at [1042, 455] on td "Liberar para Trabalho Trabalhador Faltou" at bounding box center [1095, 441] width 318 height 100
click at [1034, 440] on button "Liberar para Trabalho" at bounding box center [1036, 439] width 129 height 27
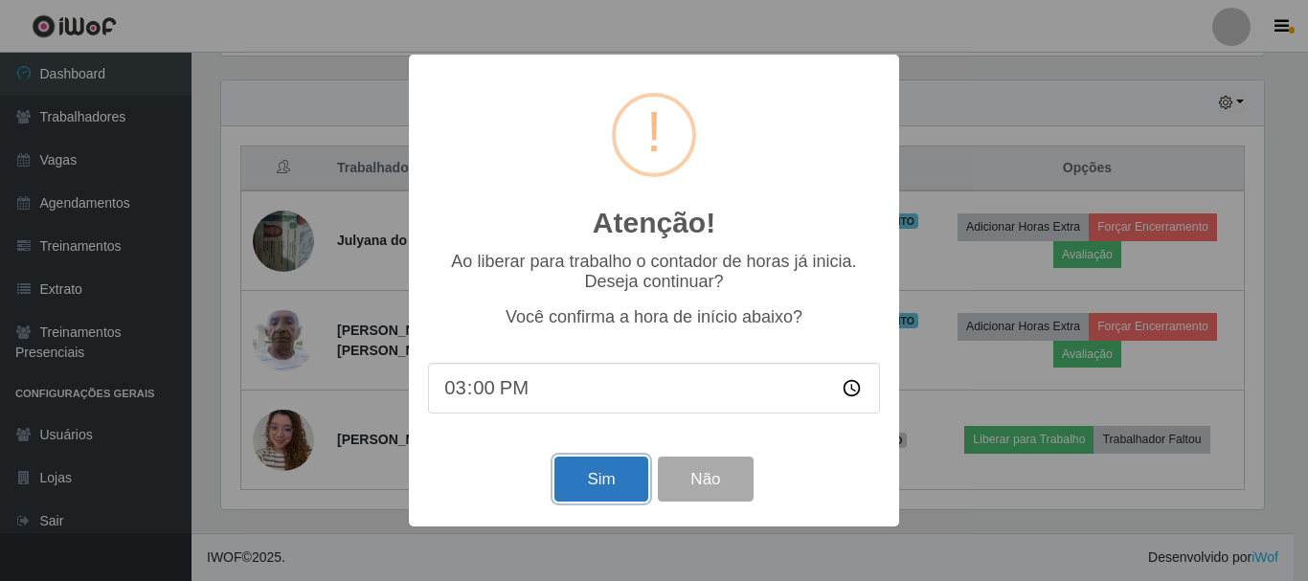
click at [591, 485] on button "Sim" at bounding box center [600, 479] width 93 height 45
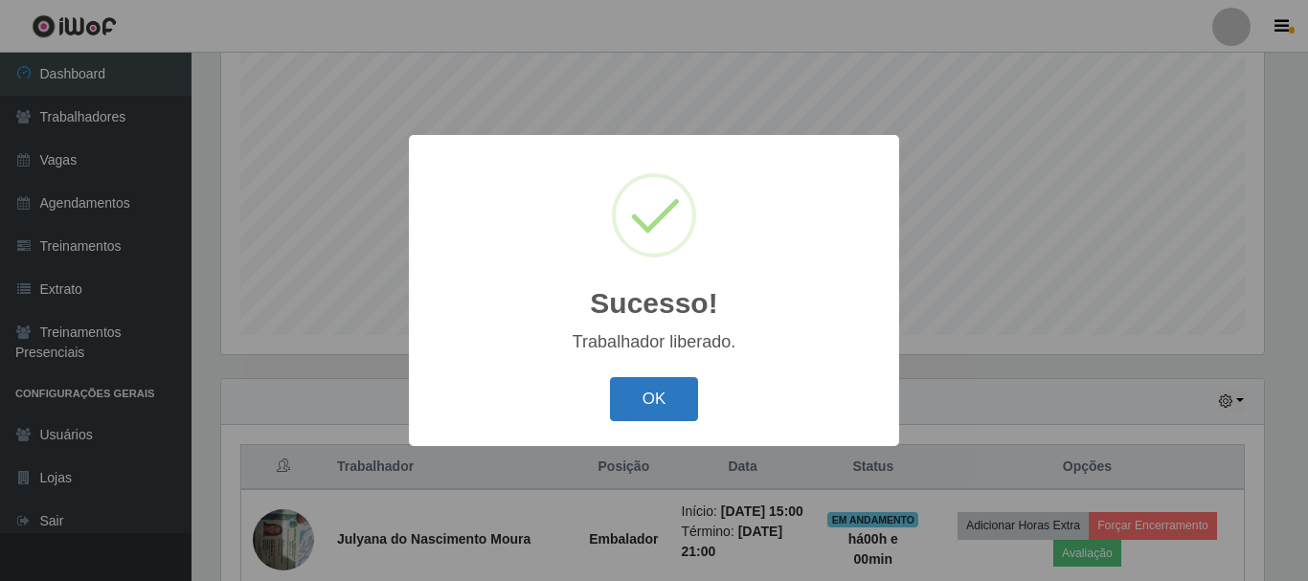
click at [681, 414] on button "OK" at bounding box center [654, 399] width 89 height 45
